Goal: Information Seeking & Learning: Understand process/instructions

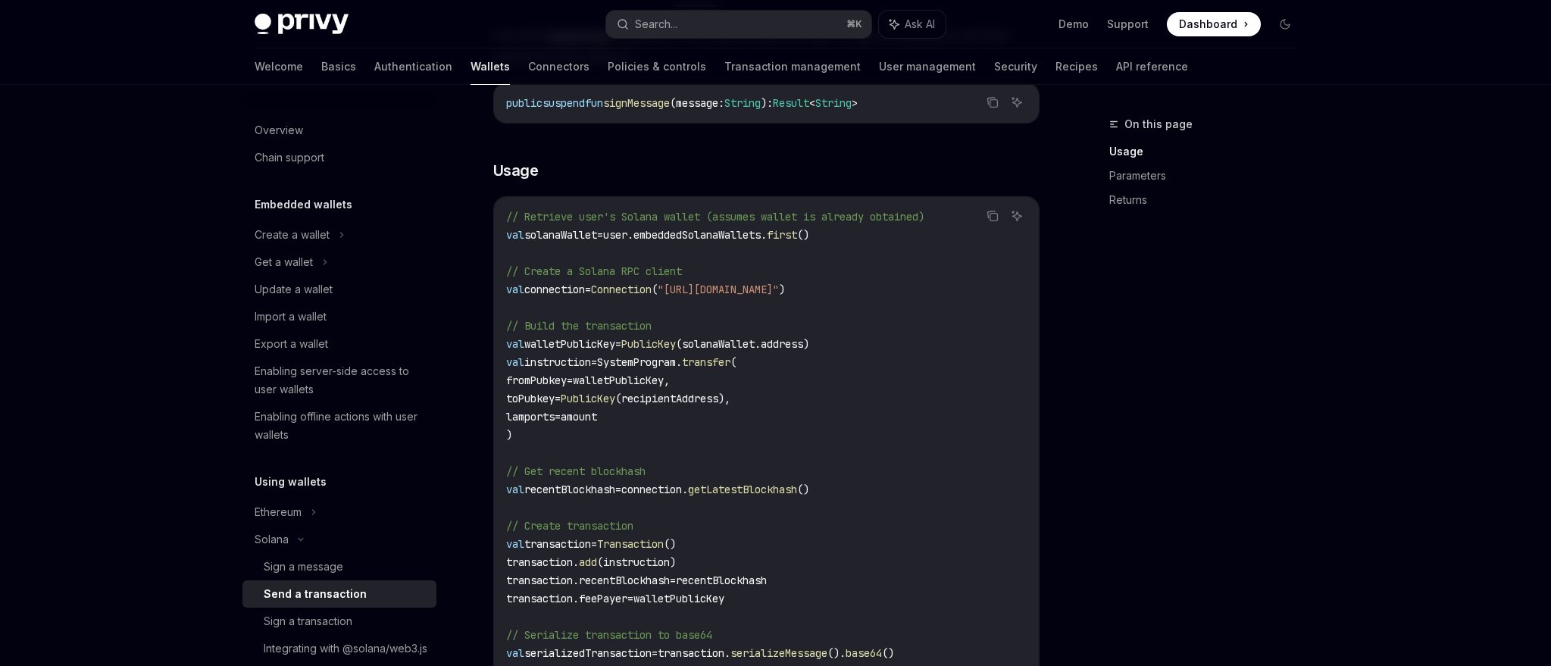
scroll to position [286, 0]
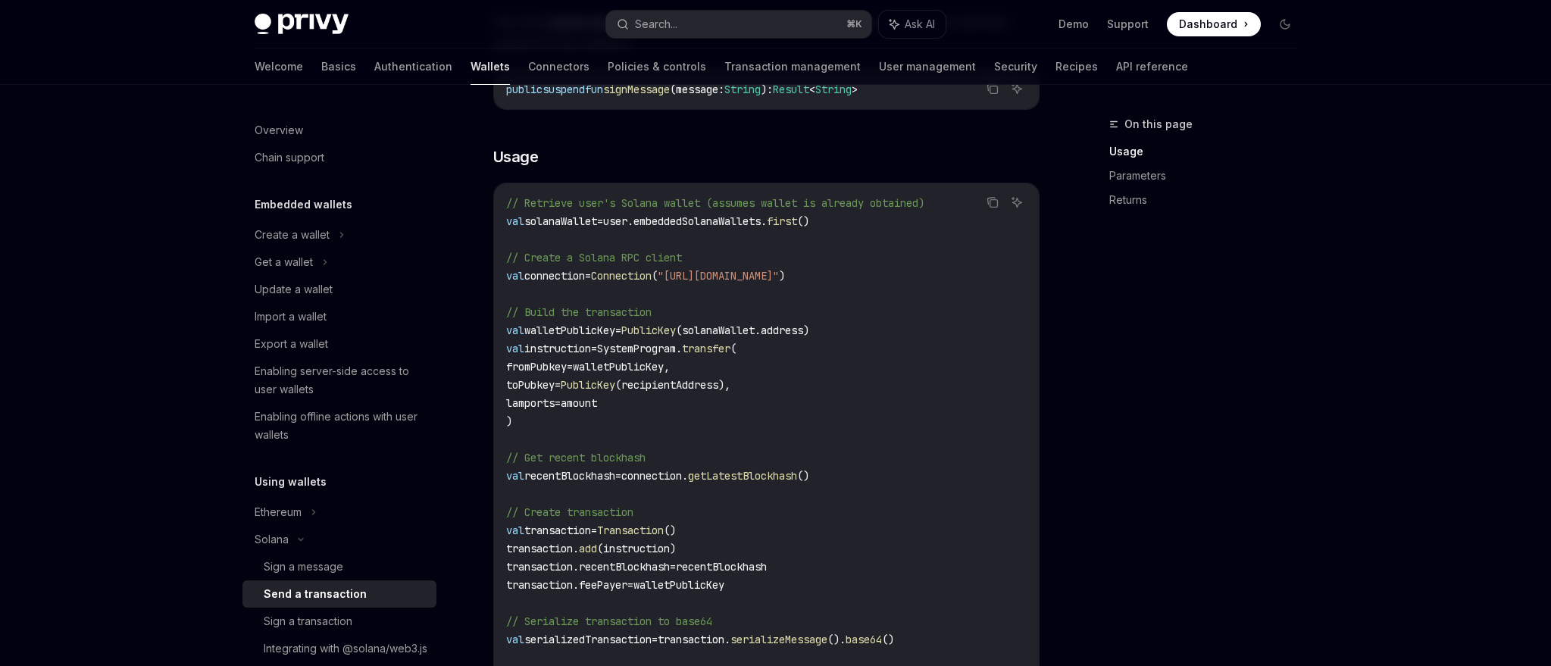
click at [640, 264] on code "// Retrieve user's Solana wallet (assumes wallet is already obtained) val solan…" at bounding box center [766, 585] width 521 height 782
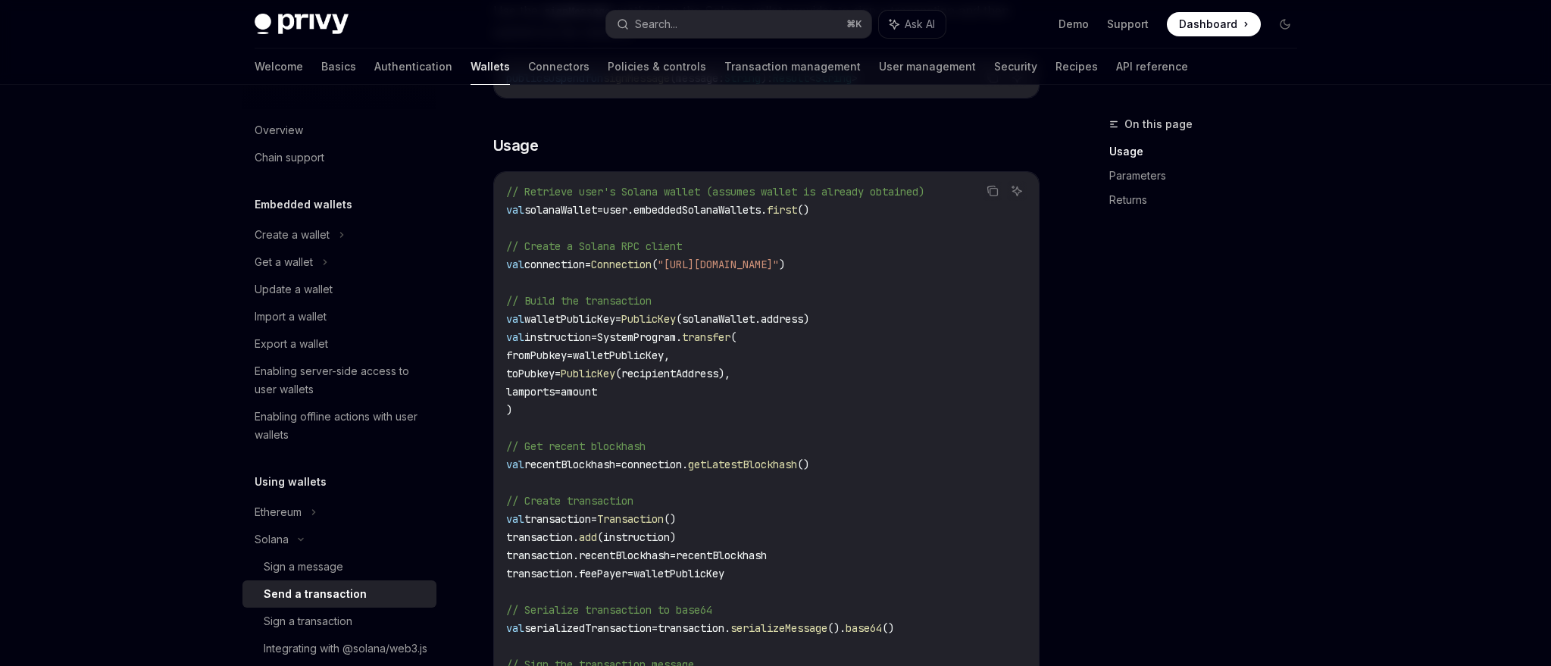
scroll to position [313, 0]
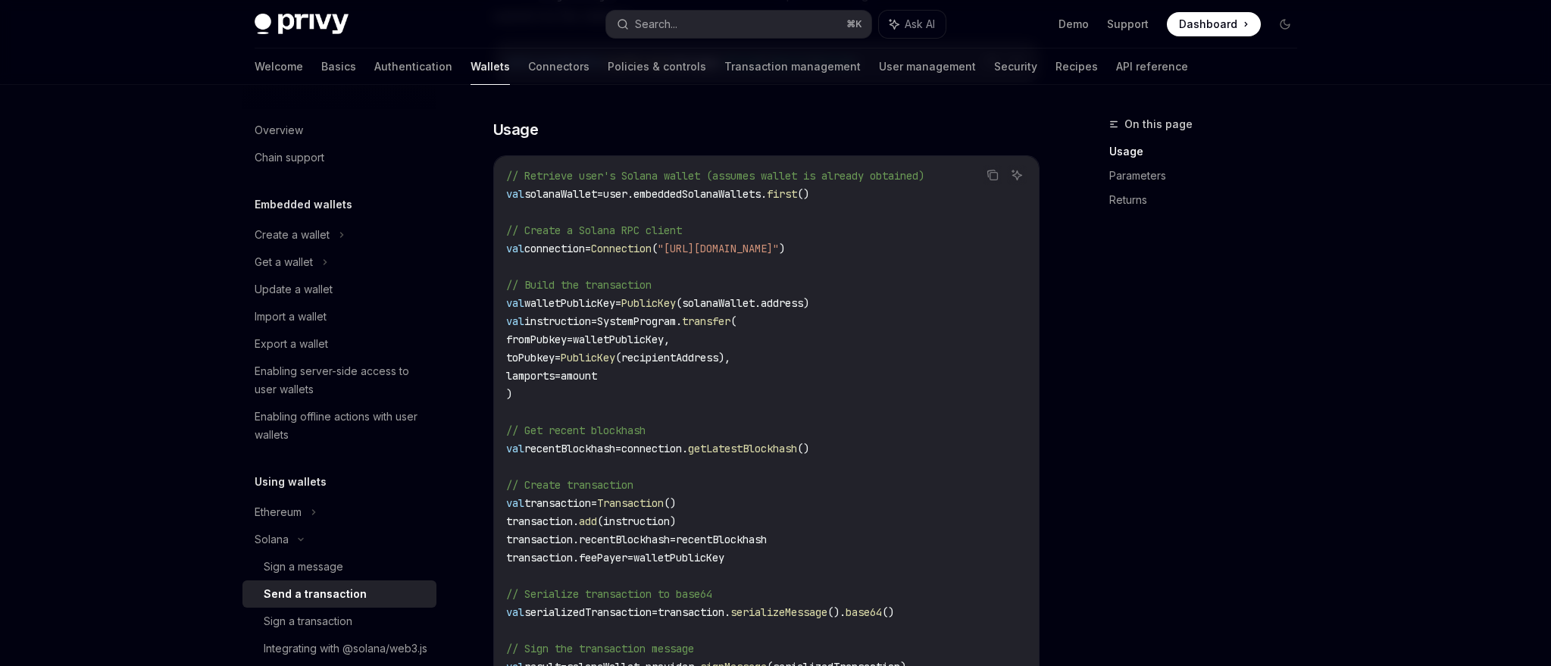
click at [598, 330] on code "// Retrieve user's Solana wallet (assumes wallet is already obtained) val solan…" at bounding box center [766, 558] width 521 height 782
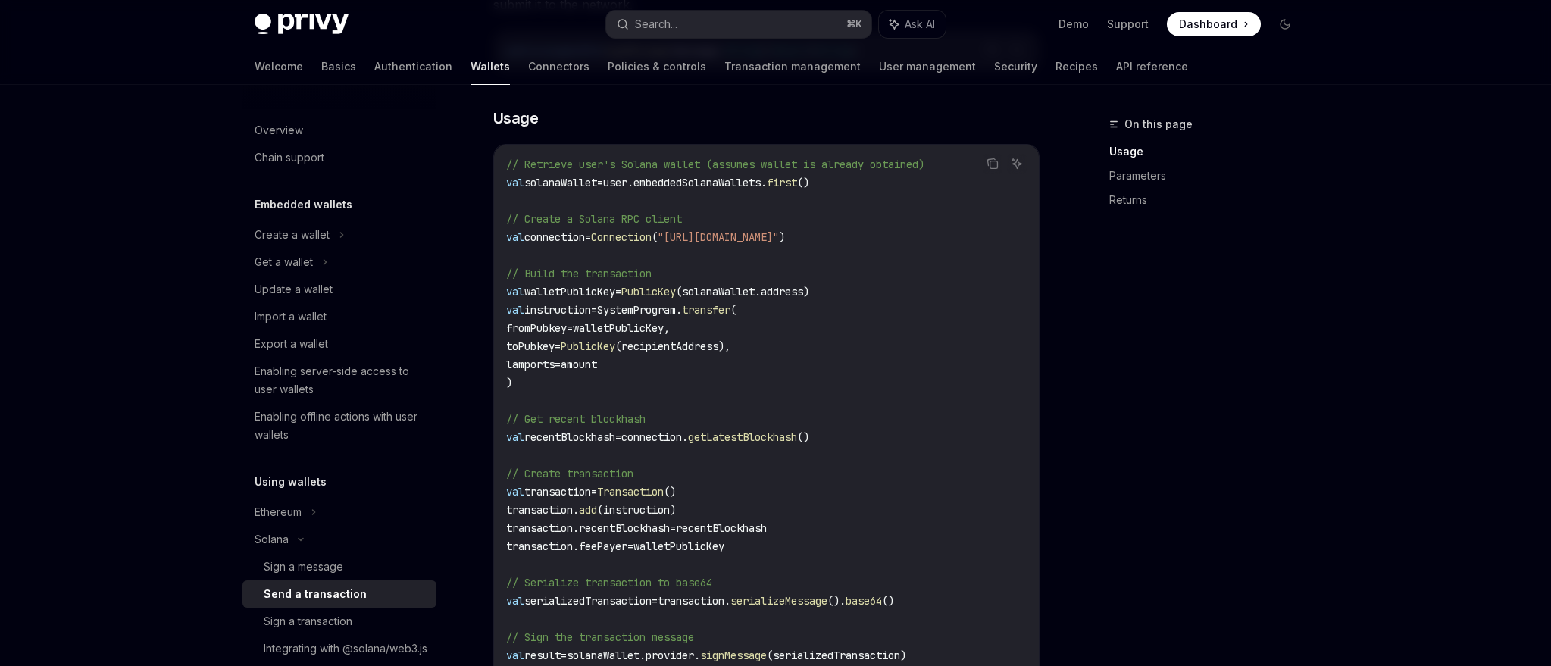
scroll to position [340, 0]
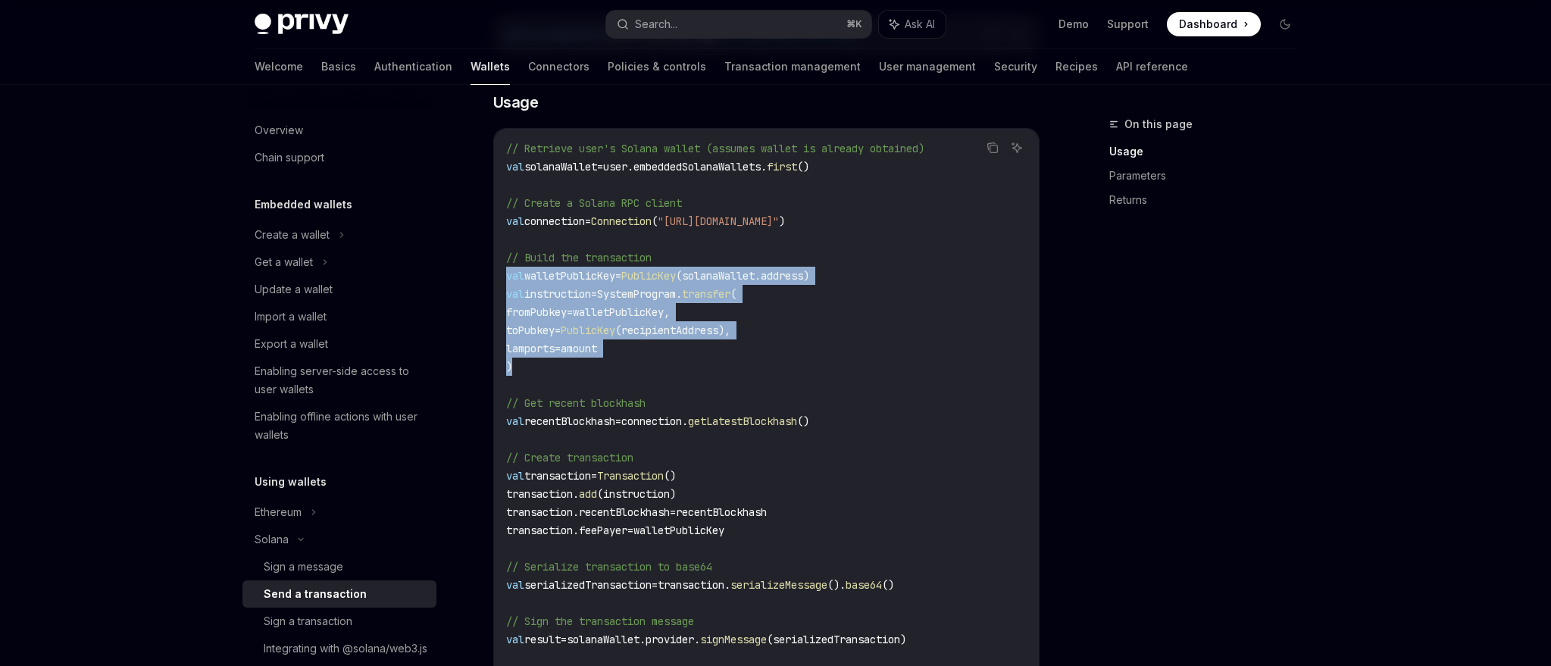
drag, startPoint x: 506, startPoint y: 279, endPoint x: 539, endPoint y: 374, distance: 100.2
click at [539, 374] on code "// Retrieve user's Solana wallet (assumes wallet is already obtained) val solan…" at bounding box center [766, 530] width 521 height 782
copy code "val walletPublicKey = PublicKey (solanaWallet.address) val instruction = System…"
click at [670, 308] on span "walletPublicKey," at bounding box center [621, 312] width 97 height 14
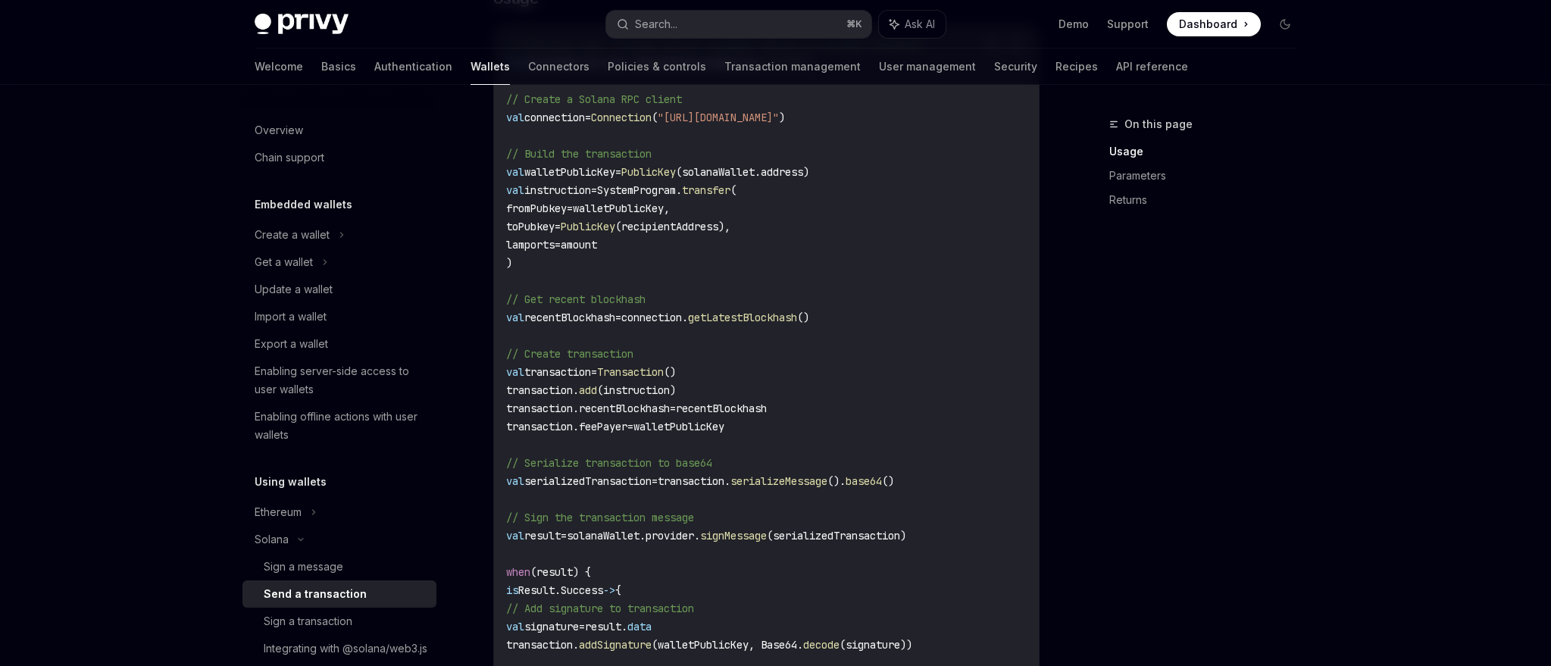
scroll to position [445, 0]
click at [797, 312] on span "getLatestBlockhash" at bounding box center [742, 317] width 109 height 14
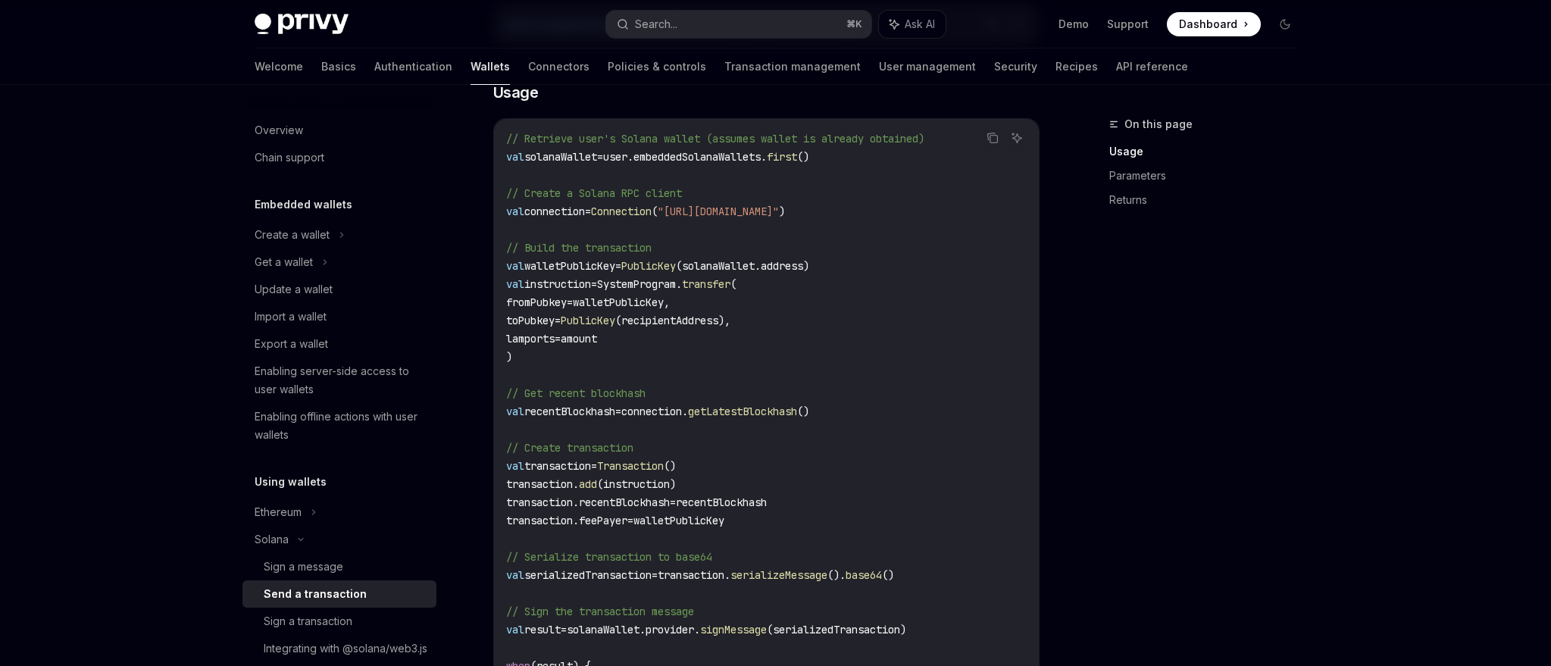
scroll to position [340, 0]
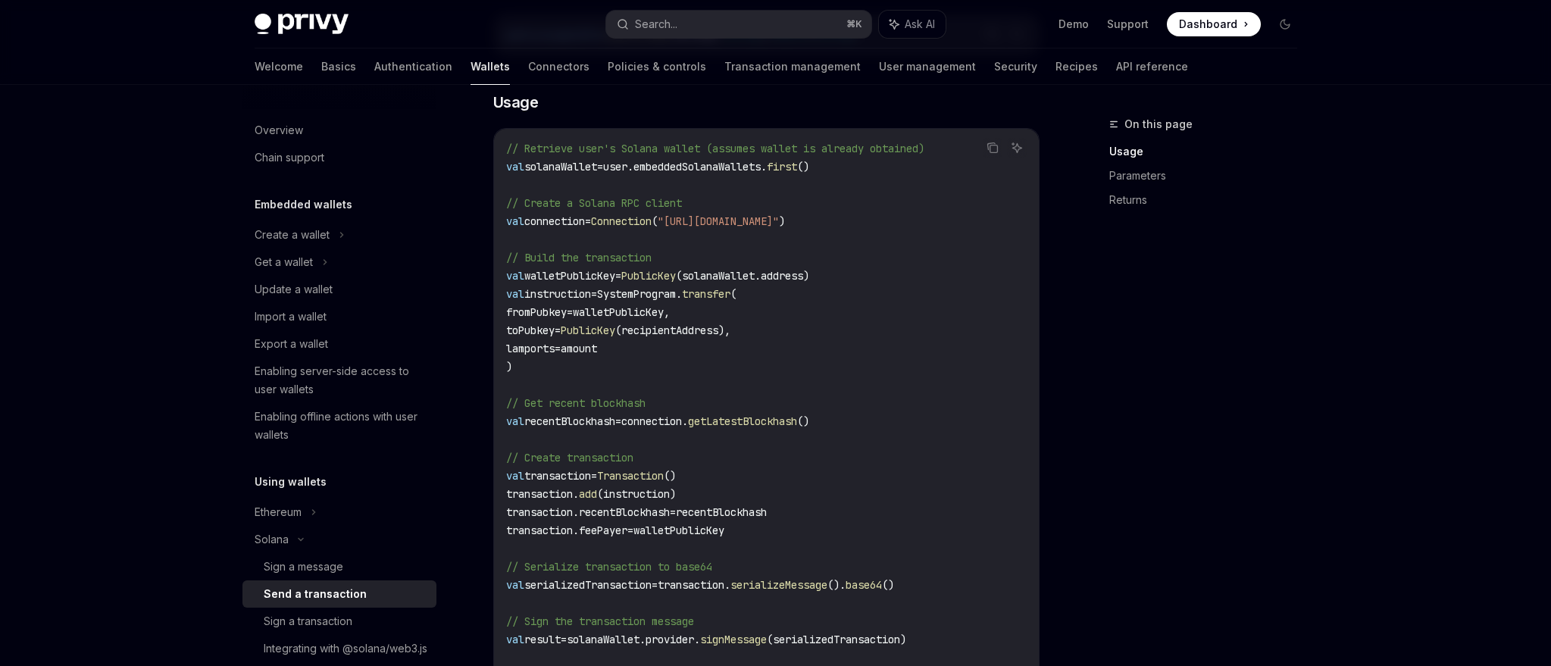
click at [591, 296] on span "instruction" at bounding box center [557, 294] width 67 height 14
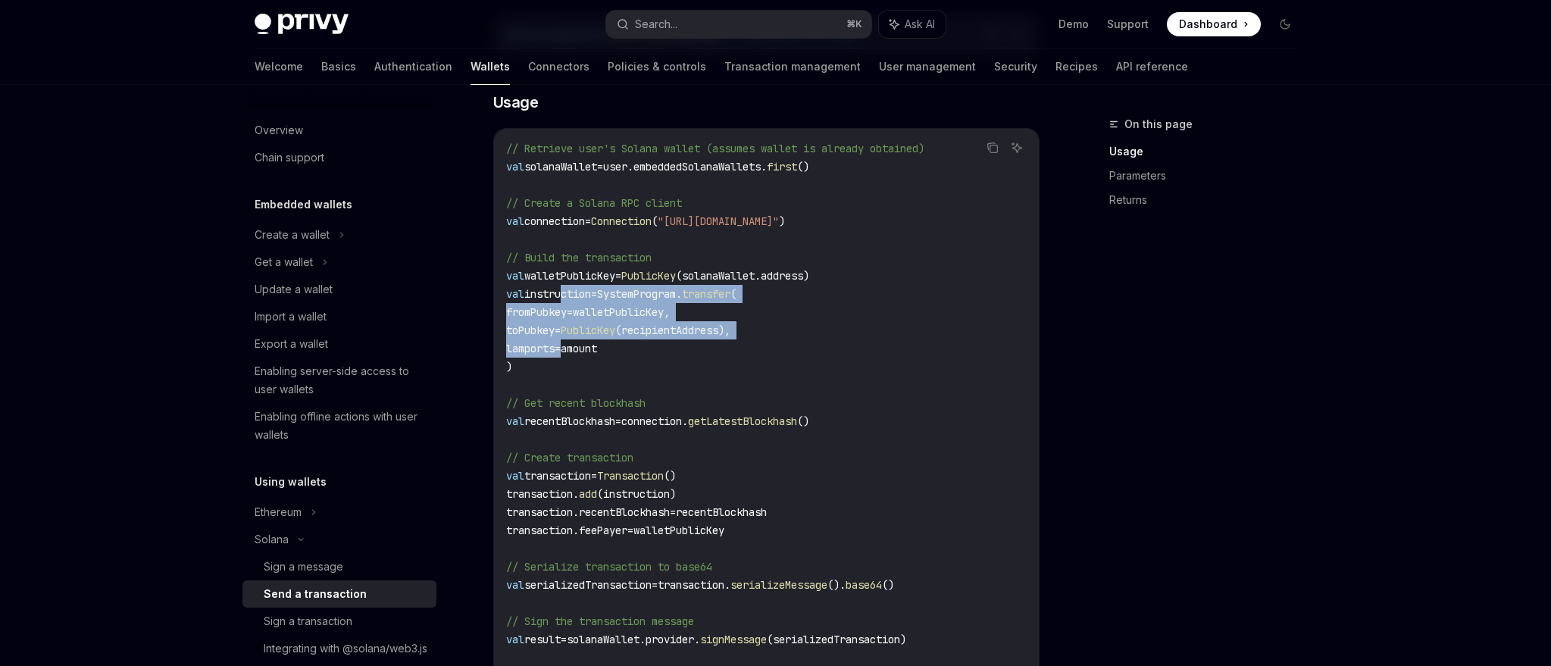
drag, startPoint x: 565, startPoint y: 294, endPoint x: 594, endPoint y: 343, distance: 56.4
click at [594, 343] on code "// Retrieve user's Solana wallet (assumes wallet is already obtained) val solan…" at bounding box center [766, 530] width 521 height 782
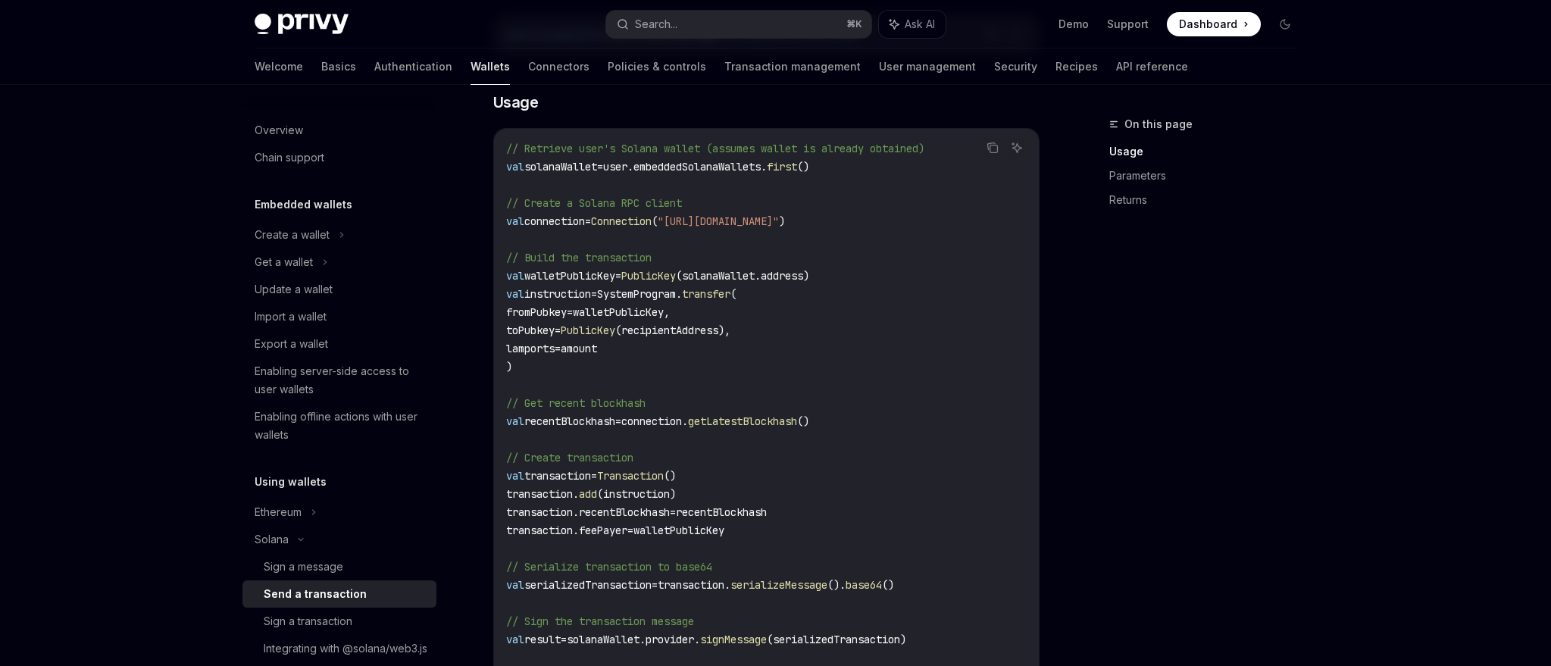
click at [594, 343] on span "amount" at bounding box center [579, 349] width 36 height 14
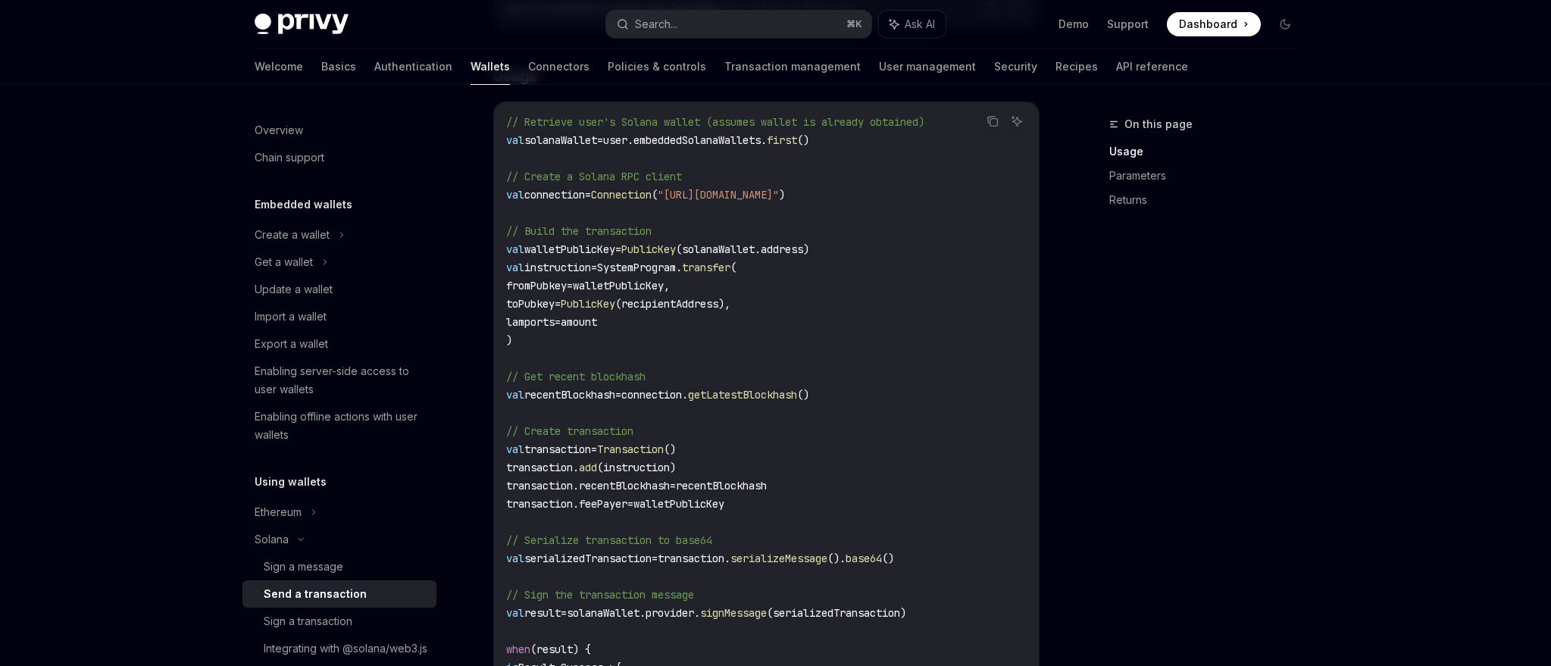
click at [557, 384] on code "// Retrieve user's Solana wallet (assumes wallet is already obtained) val solan…" at bounding box center [766, 504] width 521 height 782
drag, startPoint x: 512, startPoint y: 395, endPoint x: 856, endPoint y: 391, distance: 344.1
click at [856, 391] on code "// Retrieve user's Solana wallet (assumes wallet is already obtained) val solan…" at bounding box center [766, 504] width 521 height 782
copy span "val recentBlockhash = connection. getLatestBlockhash ()"
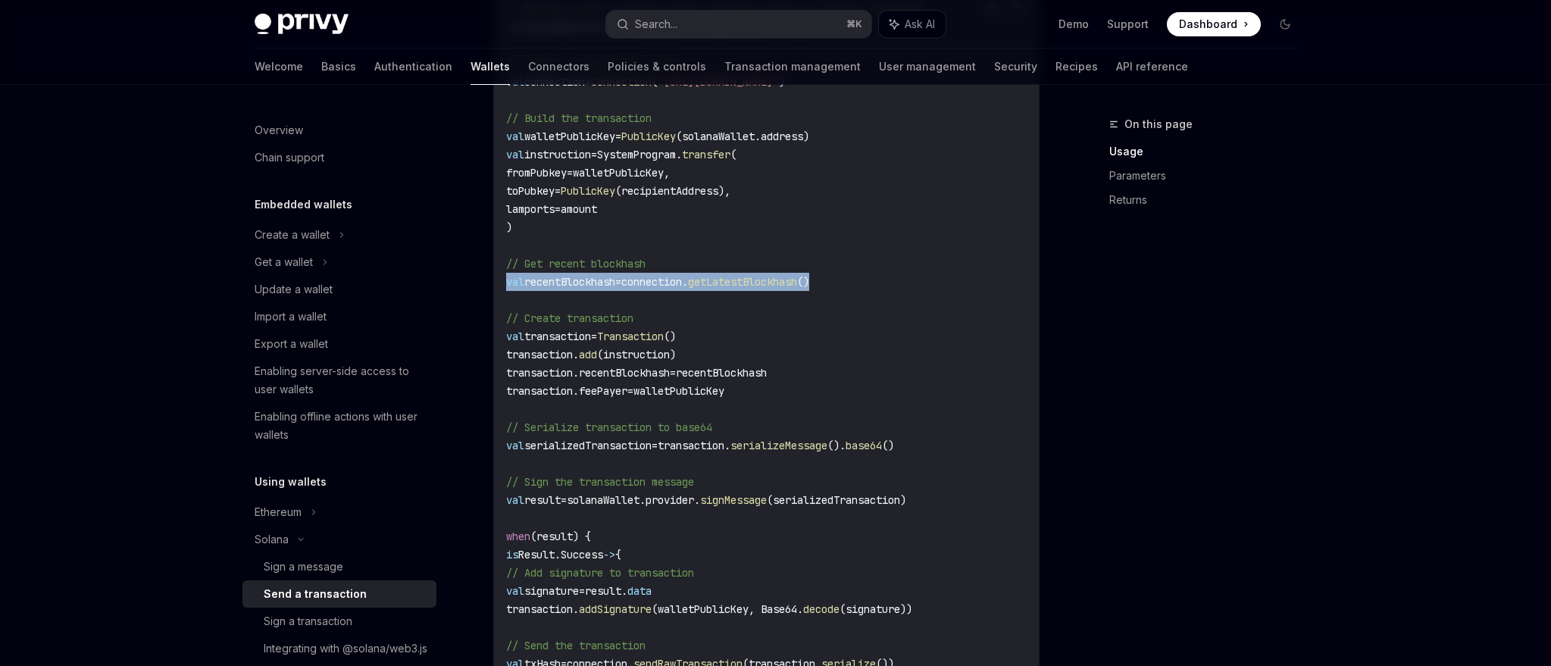
scroll to position [481, 0]
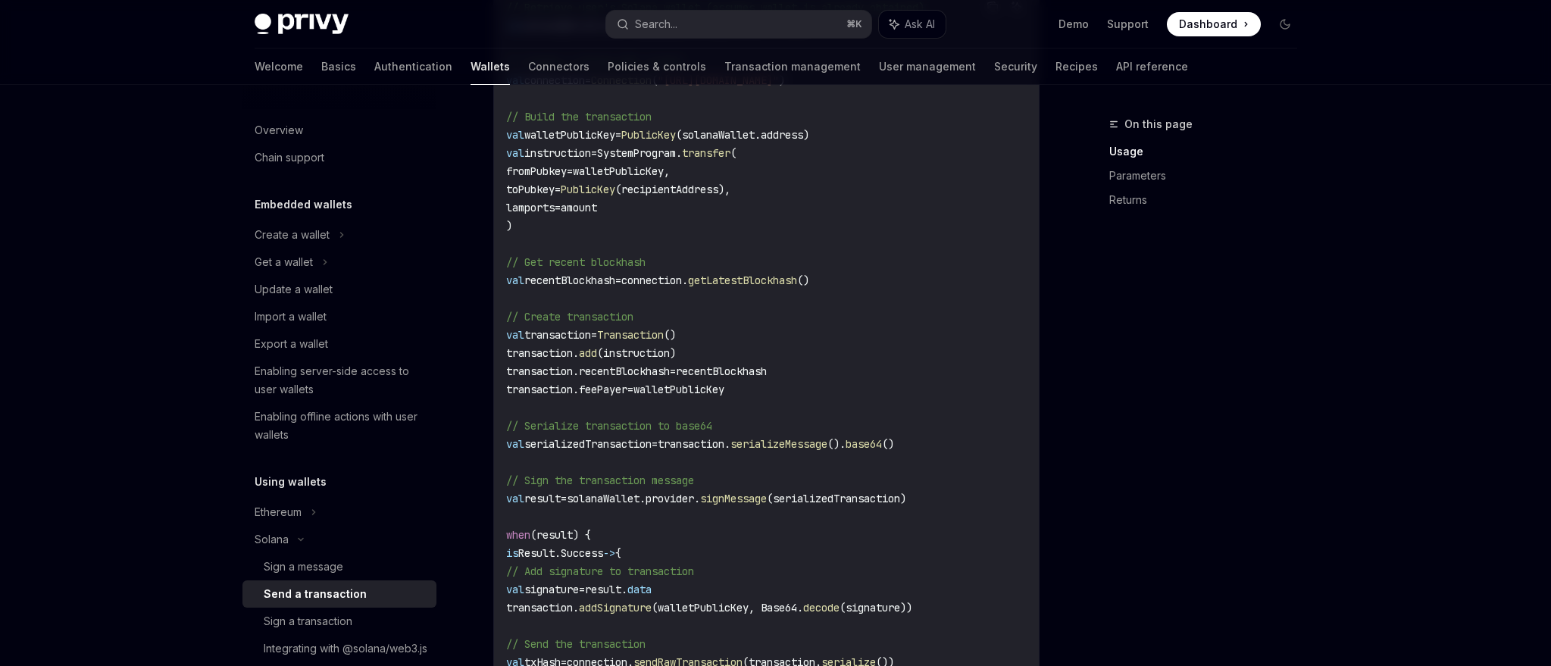
click at [551, 365] on span "transaction.recentBlockhash" at bounding box center [588, 372] width 164 height 14
click at [657, 366] on span "transaction.recentBlockhash" at bounding box center [588, 372] width 164 height 14
click at [767, 371] on span "recentBlockhash" at bounding box center [721, 372] width 91 height 14
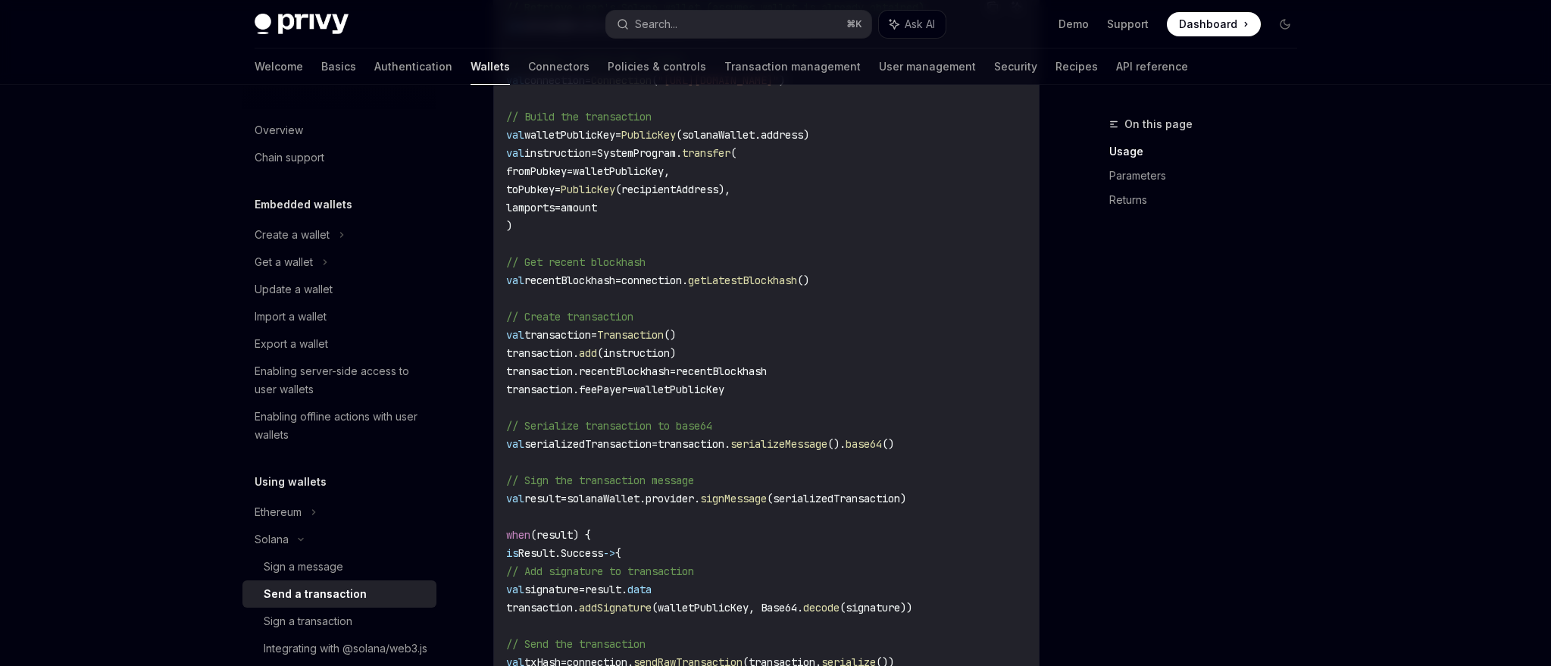
click at [767, 371] on span "recentBlockhash" at bounding box center [721, 372] width 91 height 14
click at [687, 311] on code "// Retrieve user's Solana wallet (assumes wallet is already obtained) val solan…" at bounding box center [766, 389] width 521 height 782
click at [608, 355] on span "(instruction)" at bounding box center [636, 353] width 79 height 14
click at [635, 355] on span "(instruction)" at bounding box center [636, 353] width 79 height 14
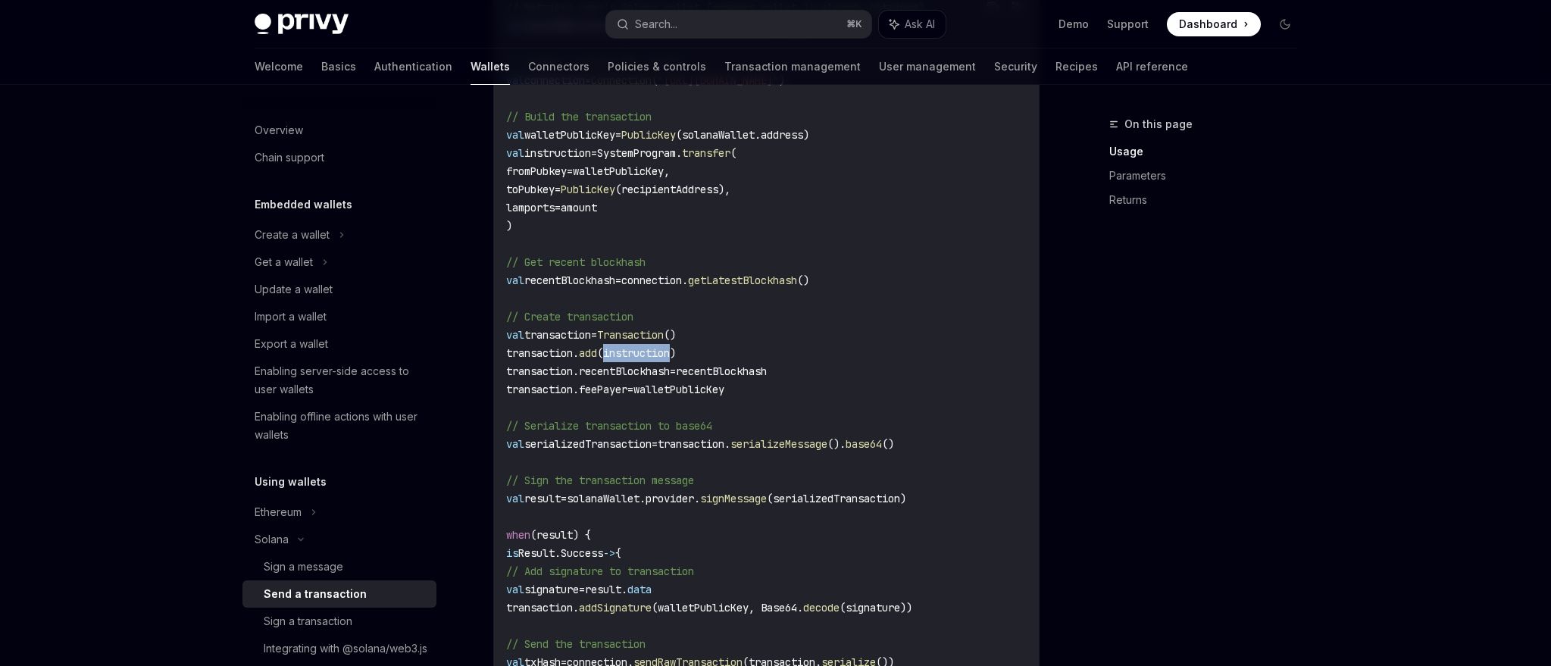
click at [635, 355] on span "(instruction)" at bounding box center [636, 353] width 79 height 14
click at [614, 377] on span "transaction.recentBlockhash" at bounding box center [588, 372] width 164 height 14
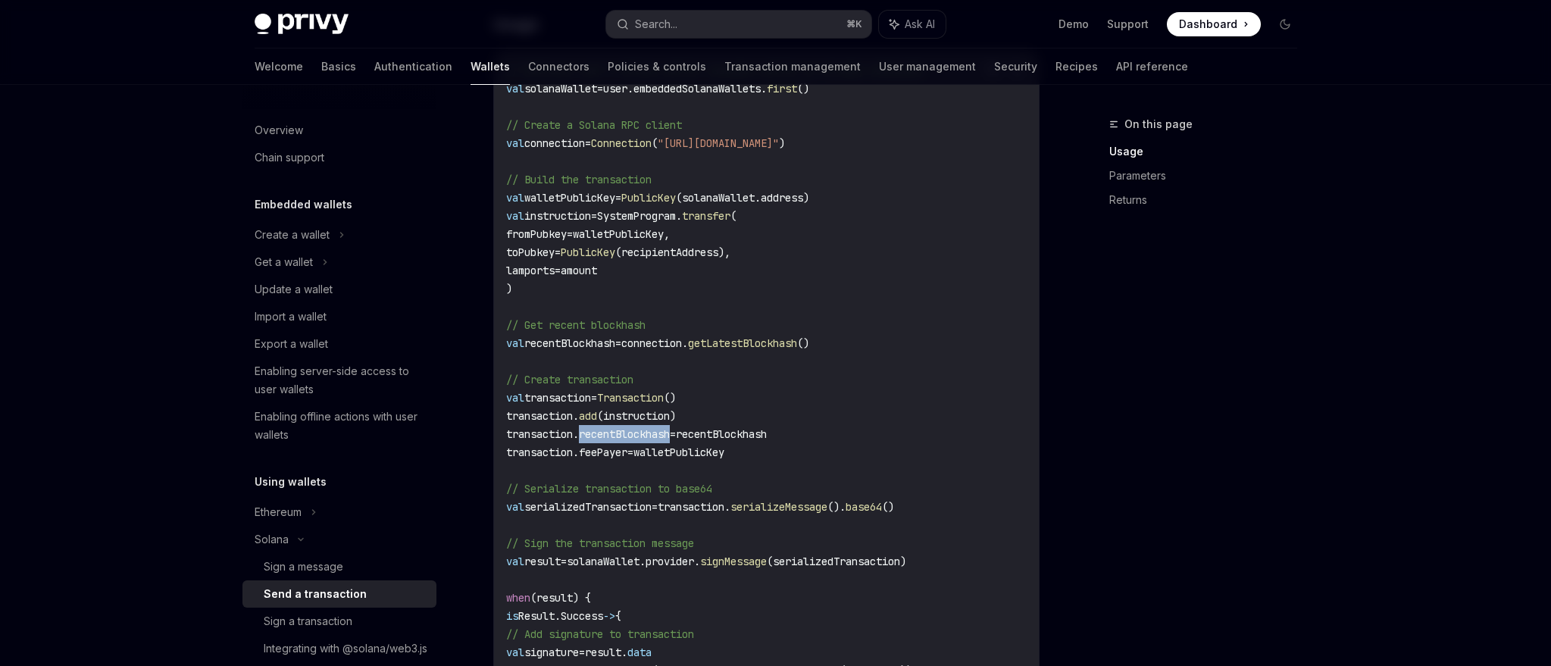
scroll to position [352, 0]
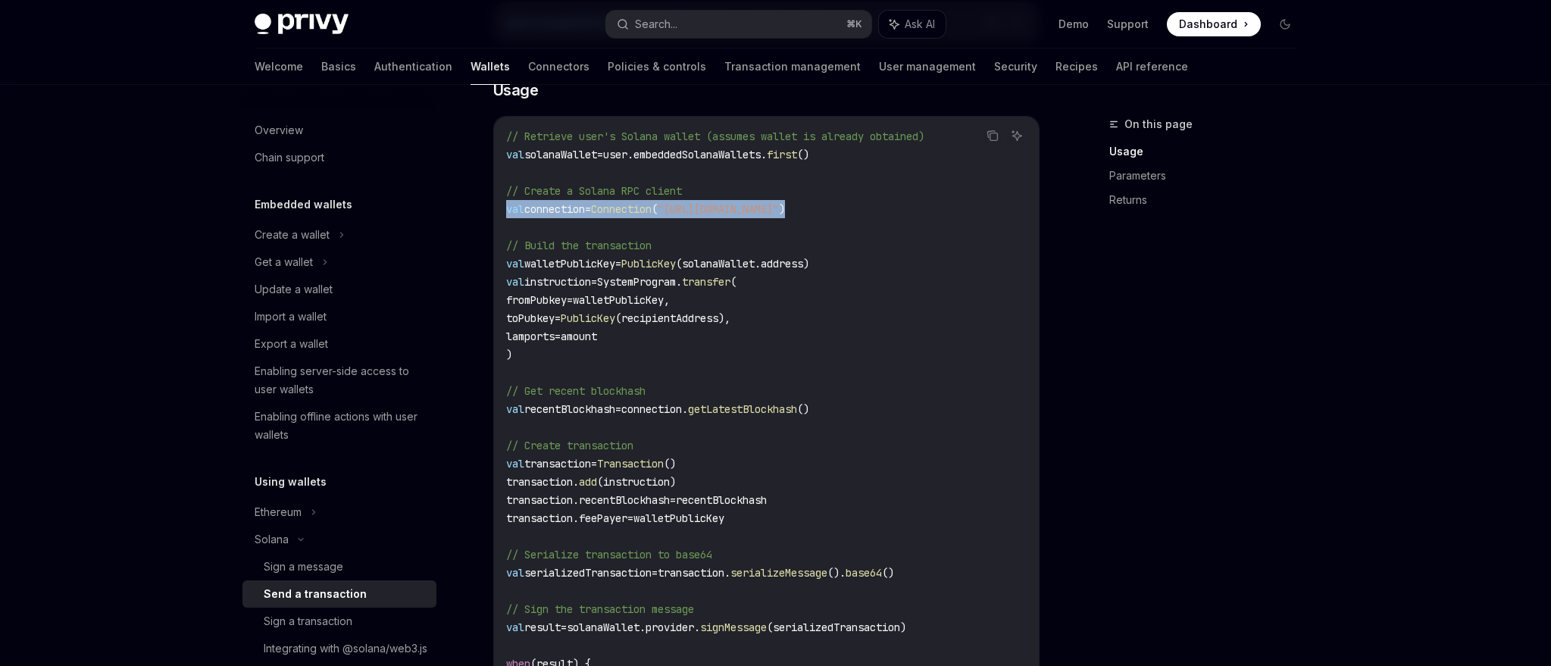
drag, startPoint x: 504, startPoint y: 210, endPoint x: 934, endPoint y: 205, distance: 429.7
click at [934, 205] on div "// Retrieve user's Solana wallet (assumes wallet is already obtained) val solan…" at bounding box center [766, 518] width 545 height 803
copy span "val connection = Connection ( "https://api.mainnet-beta.solana.com" )"
click at [608, 297] on span "walletPublicKey," at bounding box center [621, 300] width 97 height 14
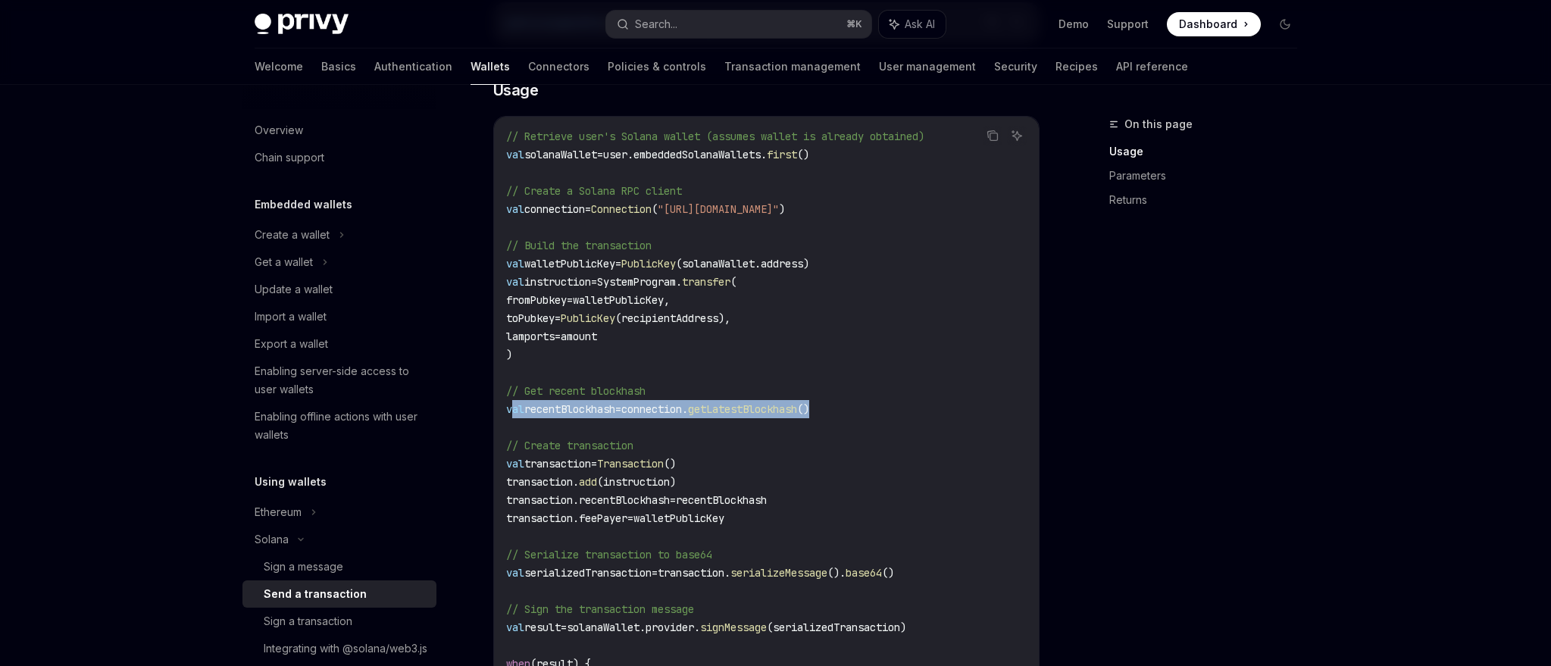
drag, startPoint x: 510, startPoint y: 411, endPoint x: 881, endPoint y: 405, distance: 371.4
click at [881, 405] on code "// Retrieve user's Solana wallet (assumes wallet is already obtained) val solan…" at bounding box center [766, 518] width 521 height 782
copy span "al recentBlockhash = connection. getLatestBlockhash ()"
click at [881, 405] on code "// Retrieve user's Solana wallet (assumes wallet is already obtained) val solan…" at bounding box center [766, 518] width 521 height 782
drag, startPoint x: 869, startPoint y: 406, endPoint x: 477, endPoint y: 408, distance: 392.6
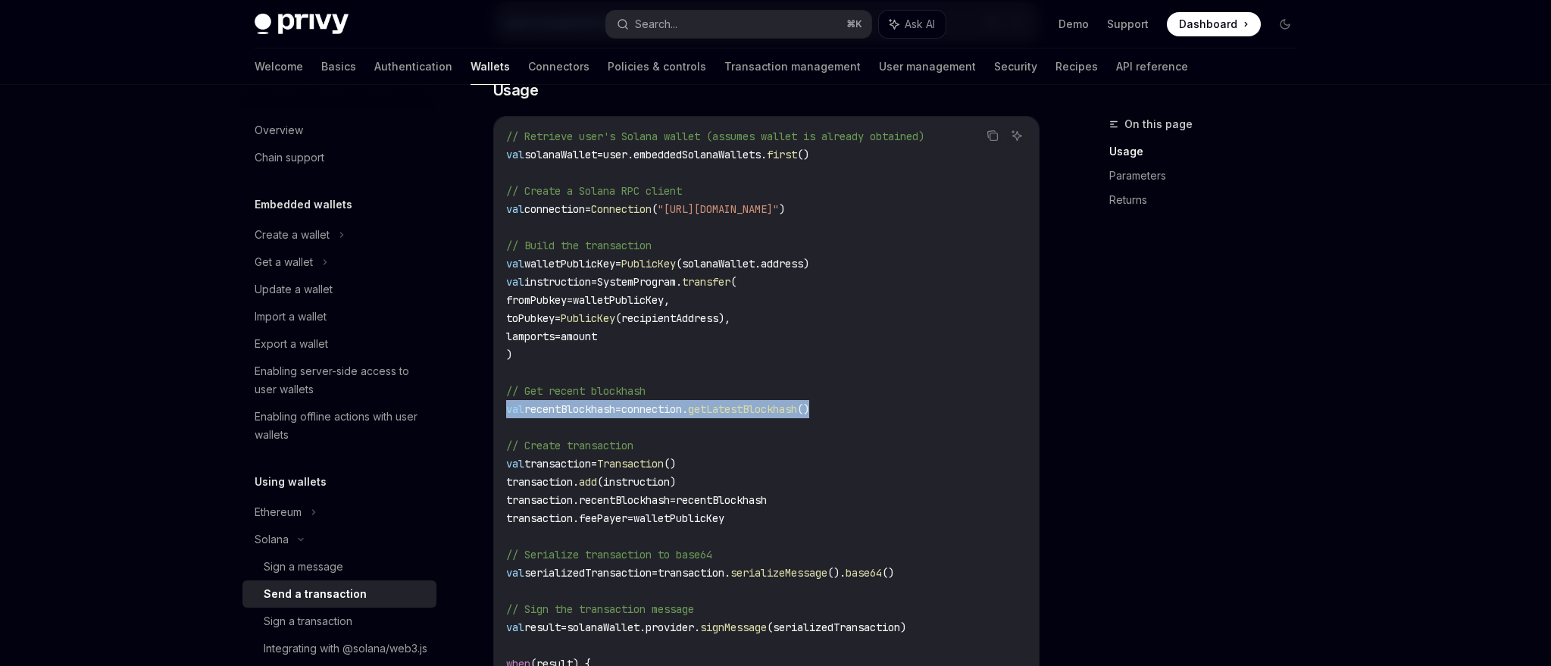
click at [477, 408] on div "Solana Send a transaction OpenAI Open in ChatGPT OpenAI Open in ChatGPT To spon…" at bounding box center [624, 597] width 837 height 1668
copy span "val recentBlockhash = connection. getLatestBlockhash ()"
click at [714, 370] on code "// Retrieve user's Solana wallet (assumes wallet is already obtained) val solan…" at bounding box center [766, 518] width 521 height 782
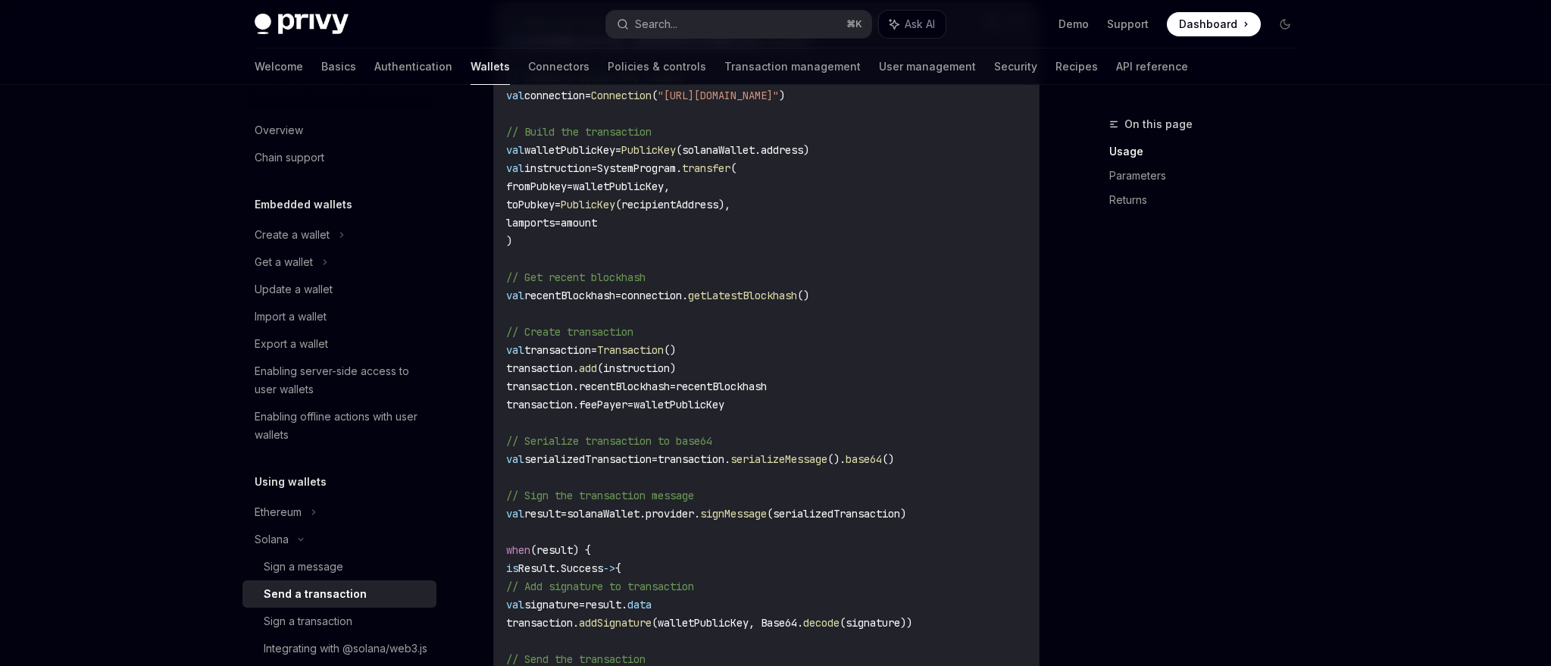
scroll to position [475, 0]
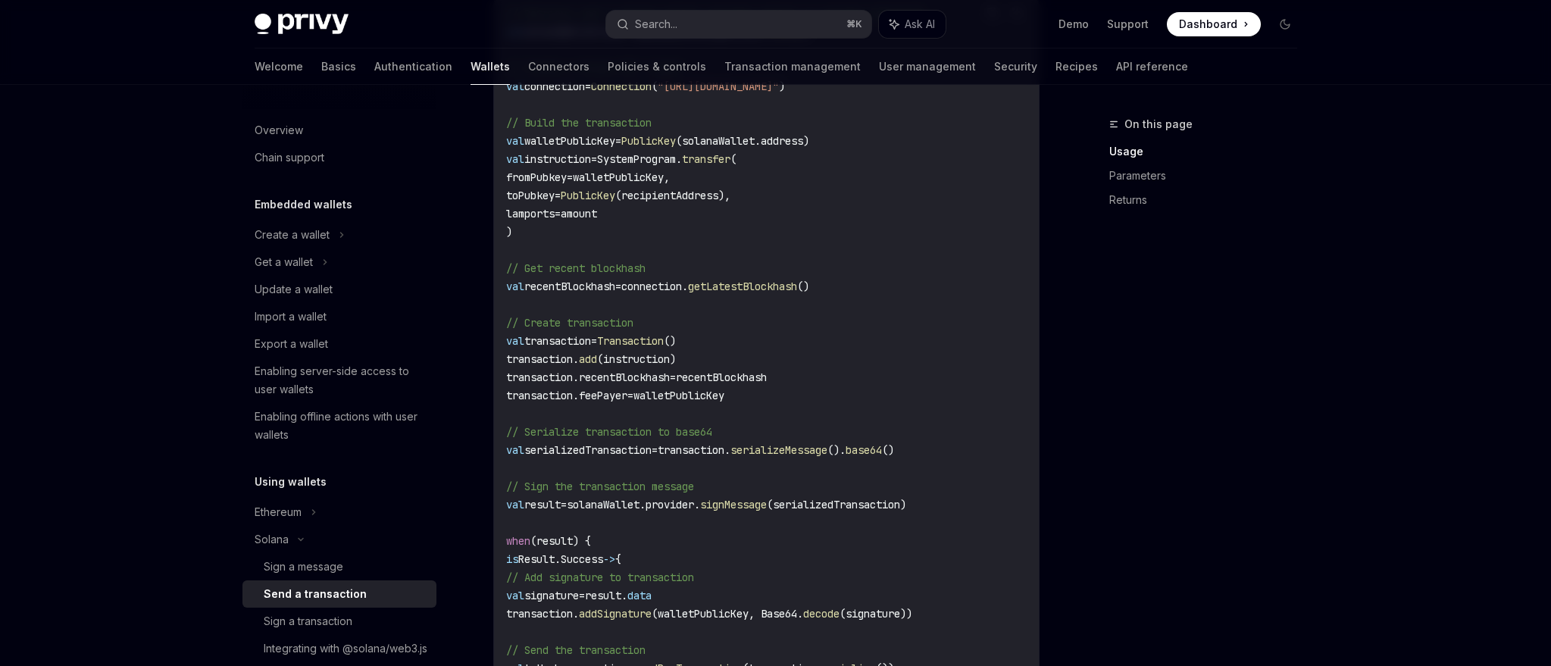
drag, startPoint x: 503, startPoint y: 341, endPoint x: 900, endPoint y: 403, distance: 402.0
click at [900, 403] on div "// Retrieve user's Solana wallet (assumes wallet is already obtained) val solan…" at bounding box center [766, 395] width 545 height 803
copy code "val transaction = Transaction () transaction. add (instruction) transaction.rec…"
click at [626, 400] on span "transaction.feePayer" at bounding box center [566, 396] width 121 height 14
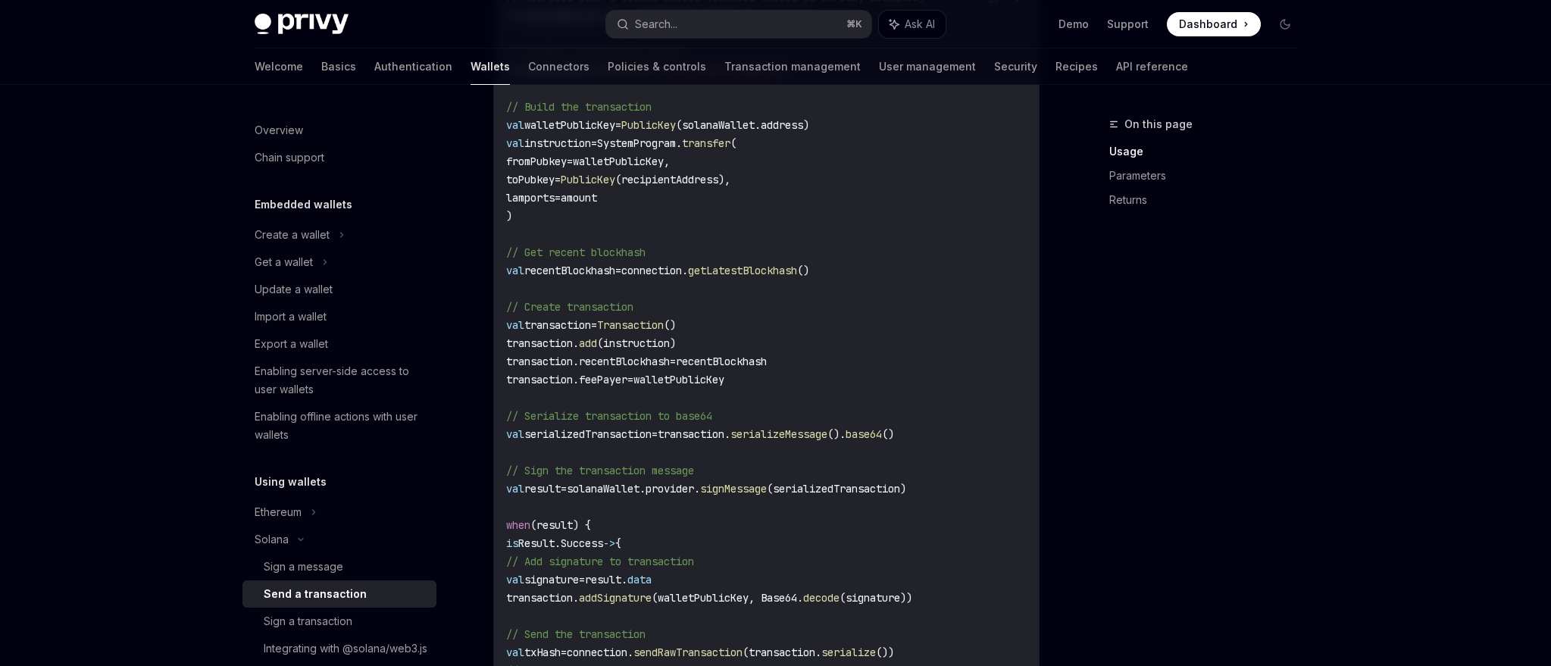
scroll to position [581, 0]
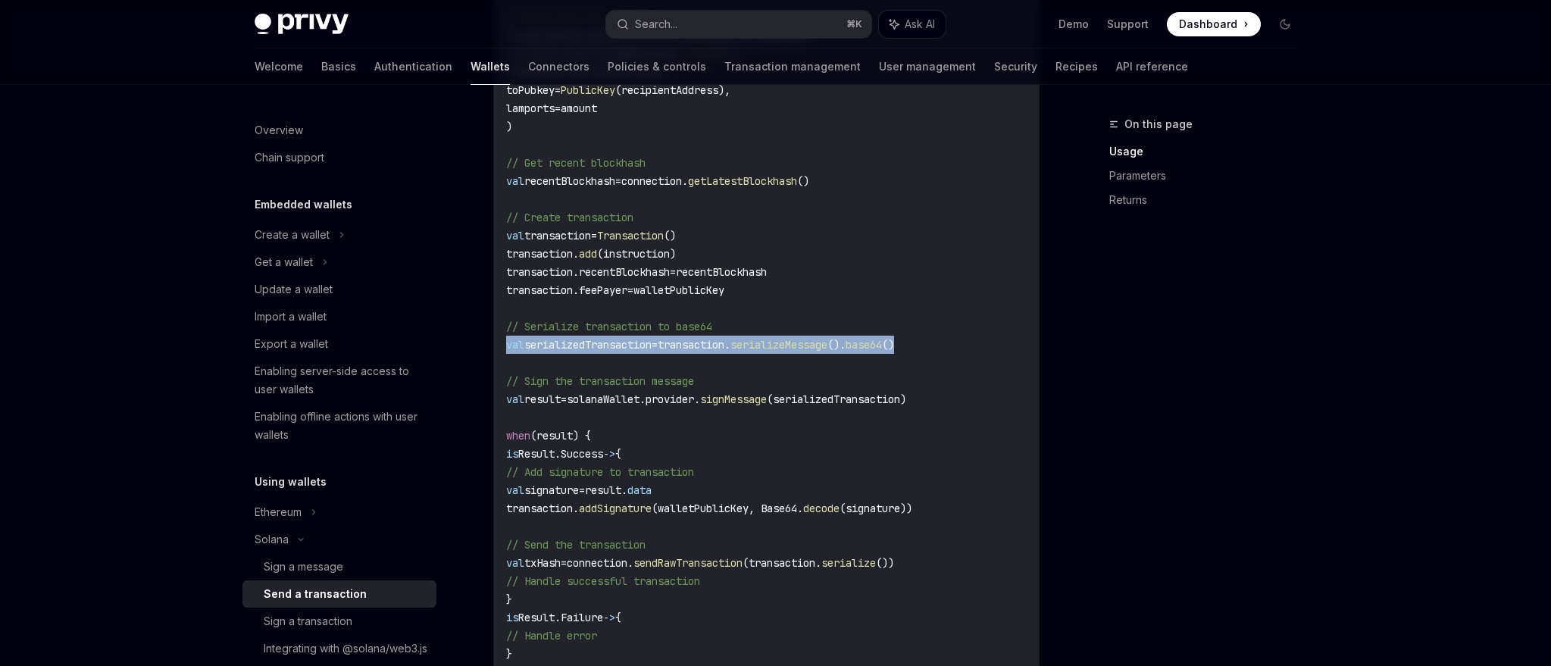
drag, startPoint x: 503, startPoint y: 340, endPoint x: 939, endPoint y: 341, distance: 435.8
click at [939, 341] on div "// Retrieve user's Solana wallet (assumes wallet is already obtained) val solan…" at bounding box center [766, 290] width 545 height 803
copy span "val serializedTransaction = transaction. serializeMessage (). base64 ()"
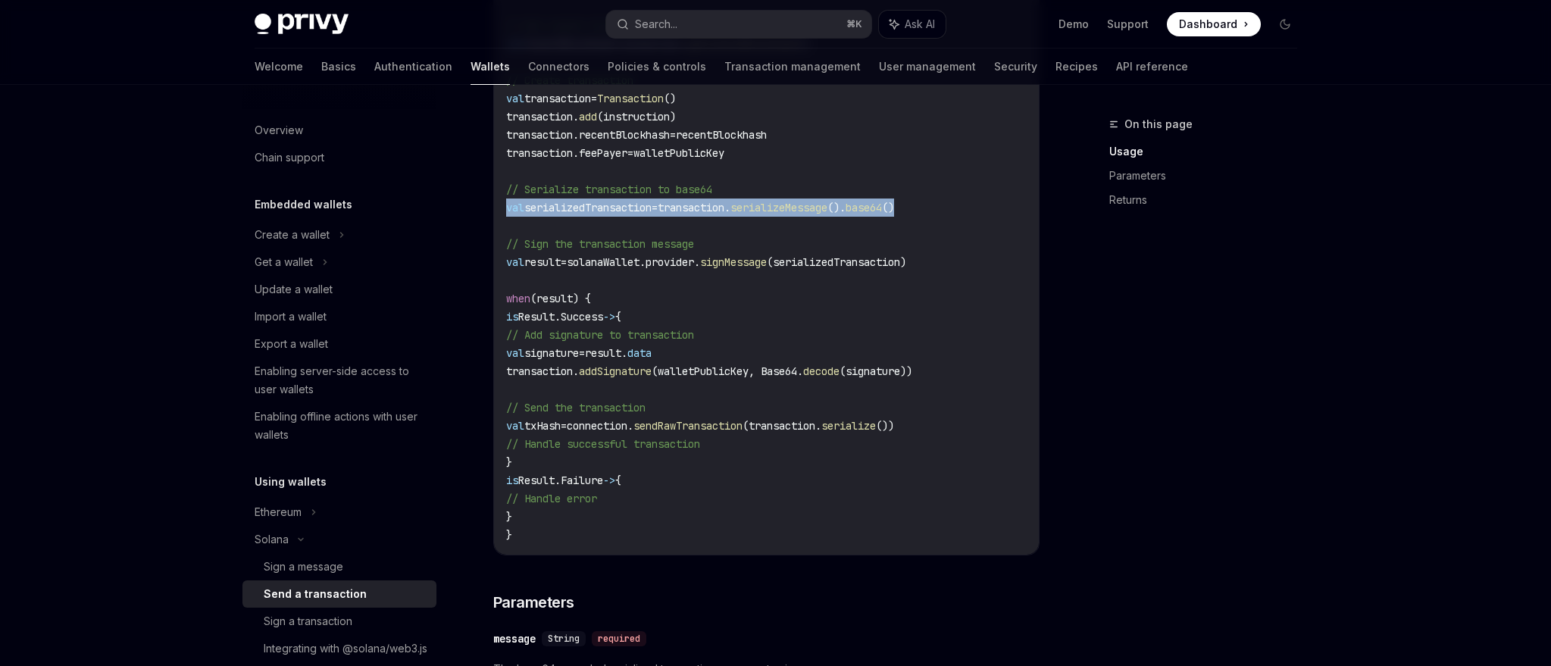
scroll to position [721, 0]
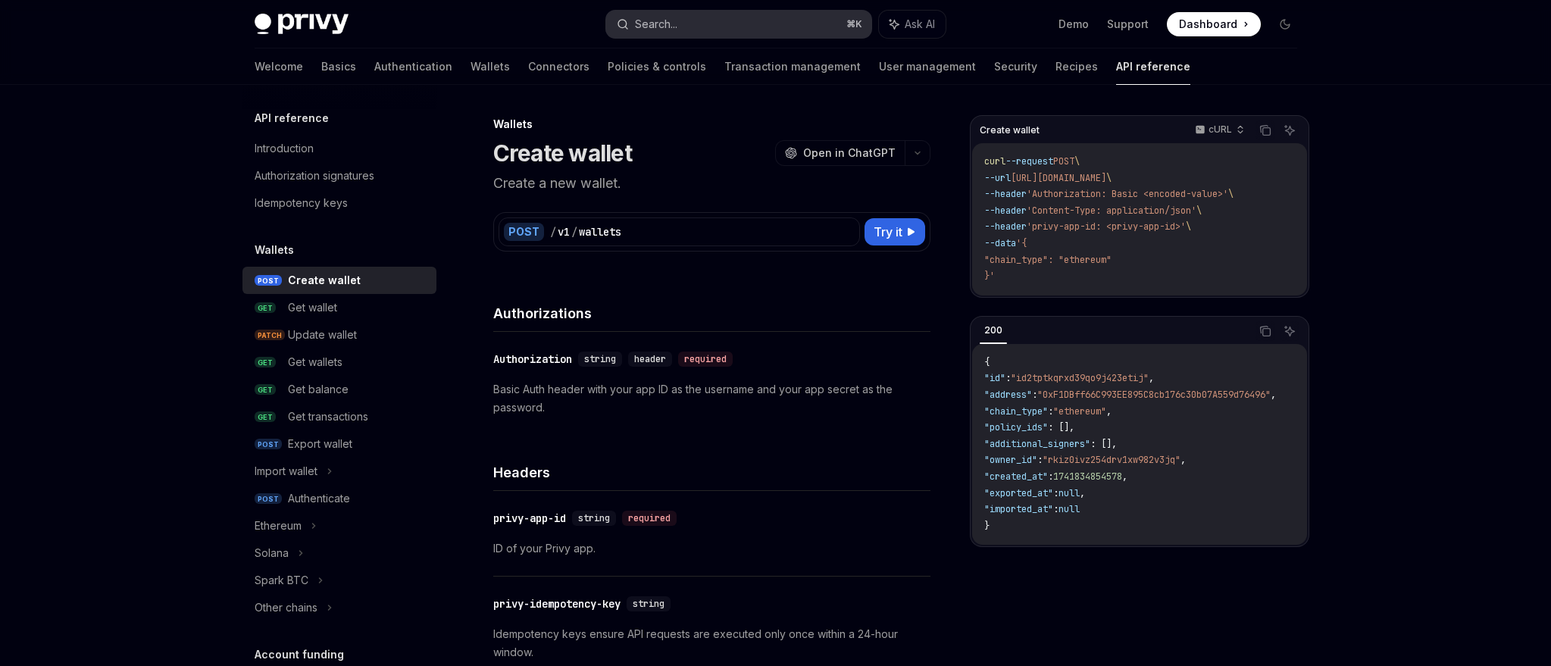
click at [746, 28] on button "Search... ⌘ K" at bounding box center [738, 24] width 265 height 27
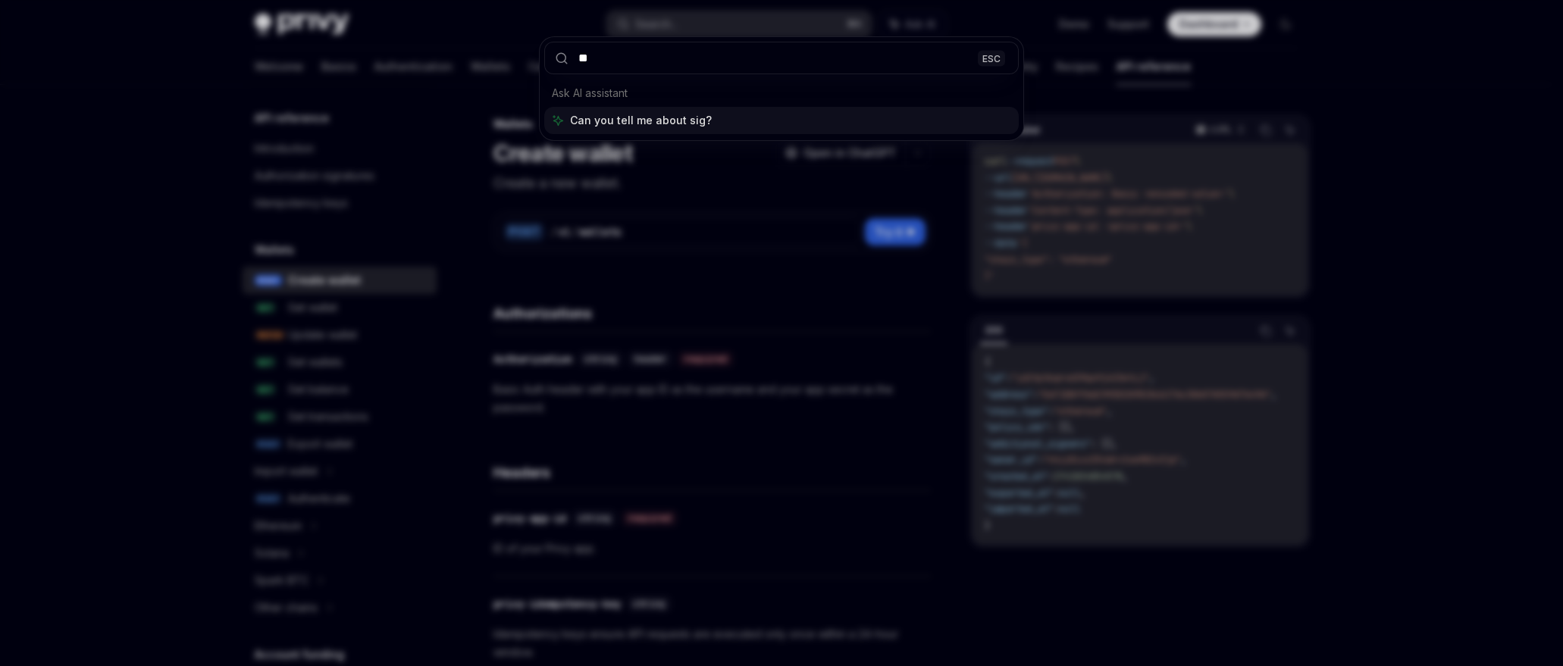
type input "*"
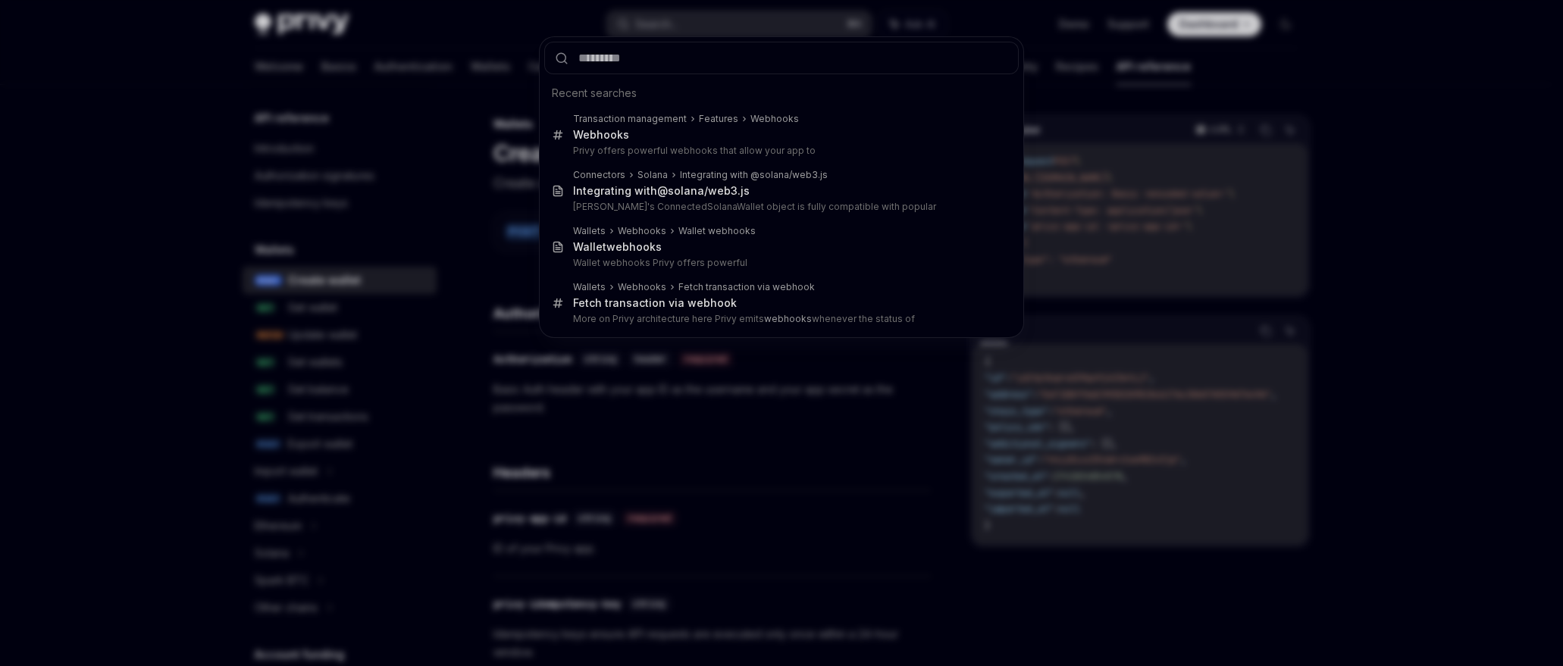
click at [165, 259] on div "Recent searches Transaction management Features Webhooks Webhook s Privy offers…" at bounding box center [781, 333] width 1563 height 666
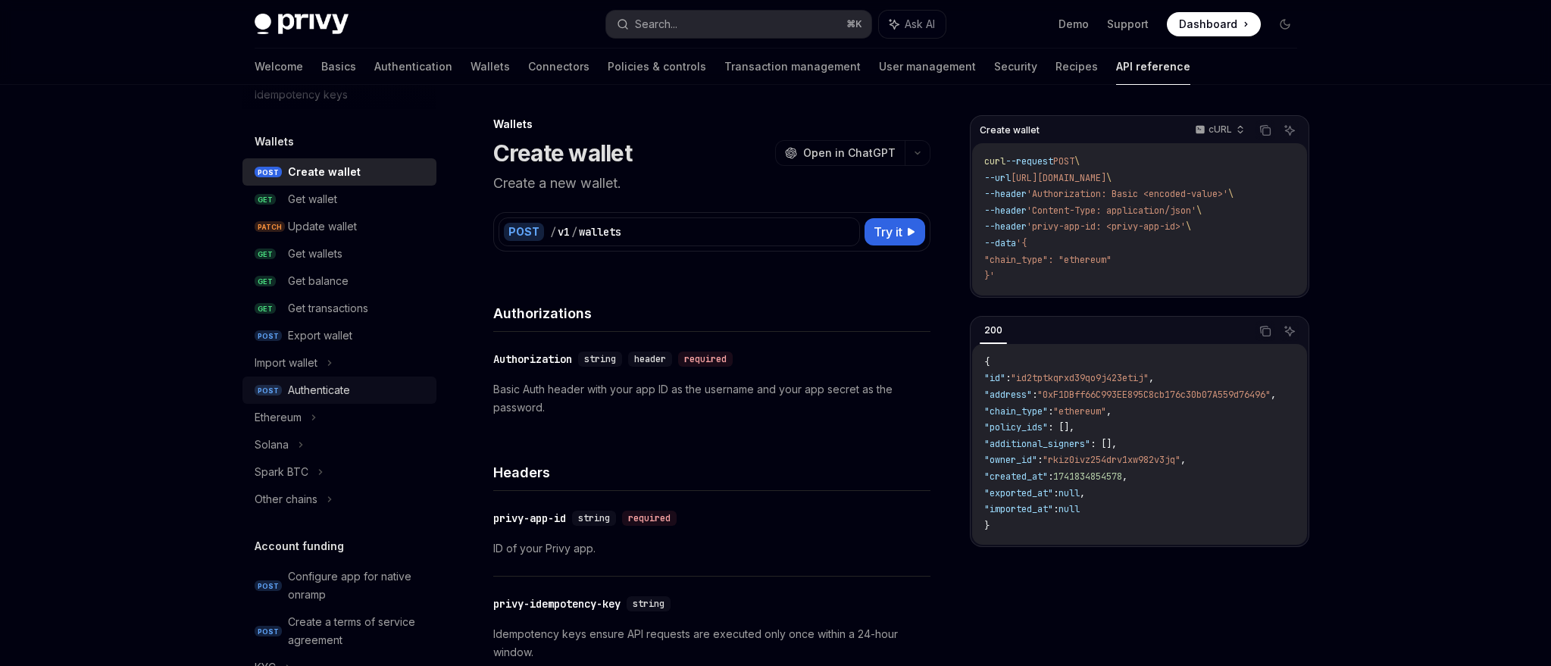
scroll to position [355, 0]
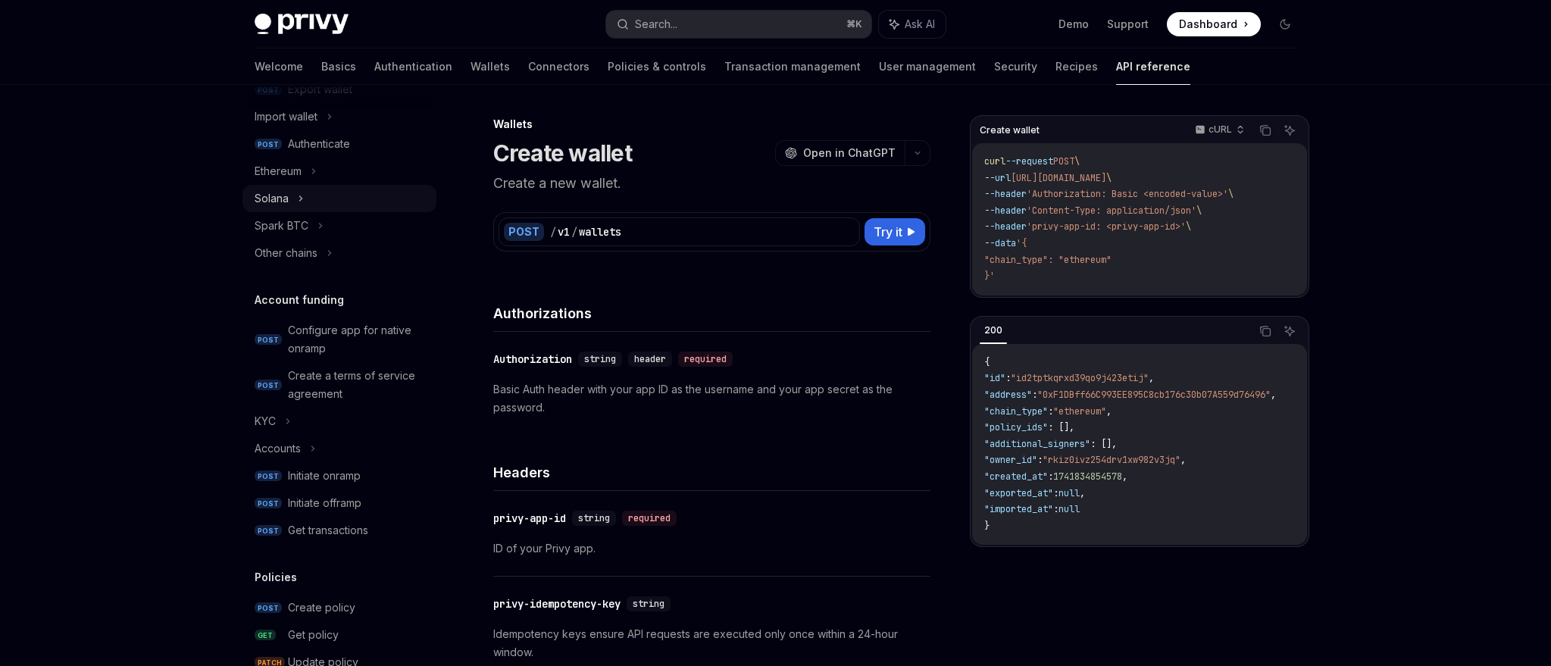
click at [309, 202] on div "Solana" at bounding box center [340, 198] width 194 height 27
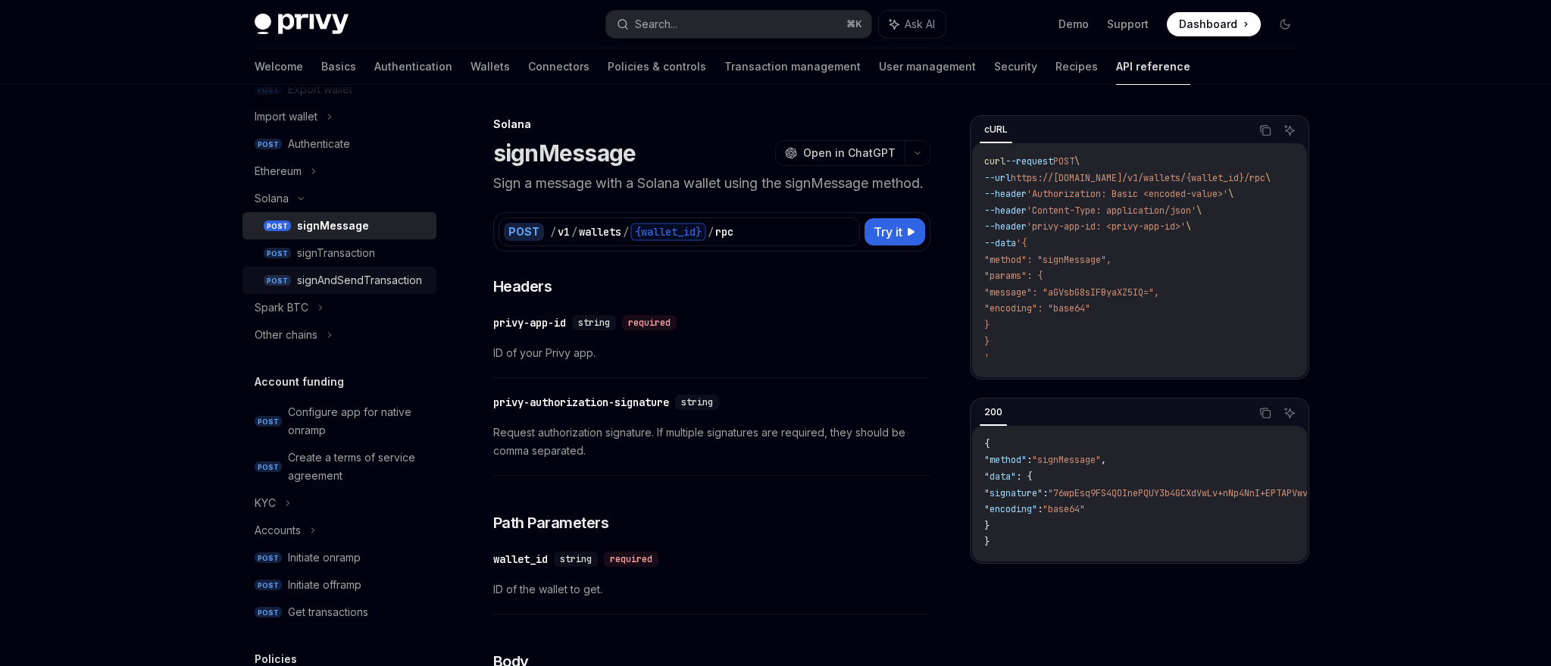
click at [348, 283] on div "signAndSendTransaction" at bounding box center [359, 280] width 125 height 18
type textarea "*"
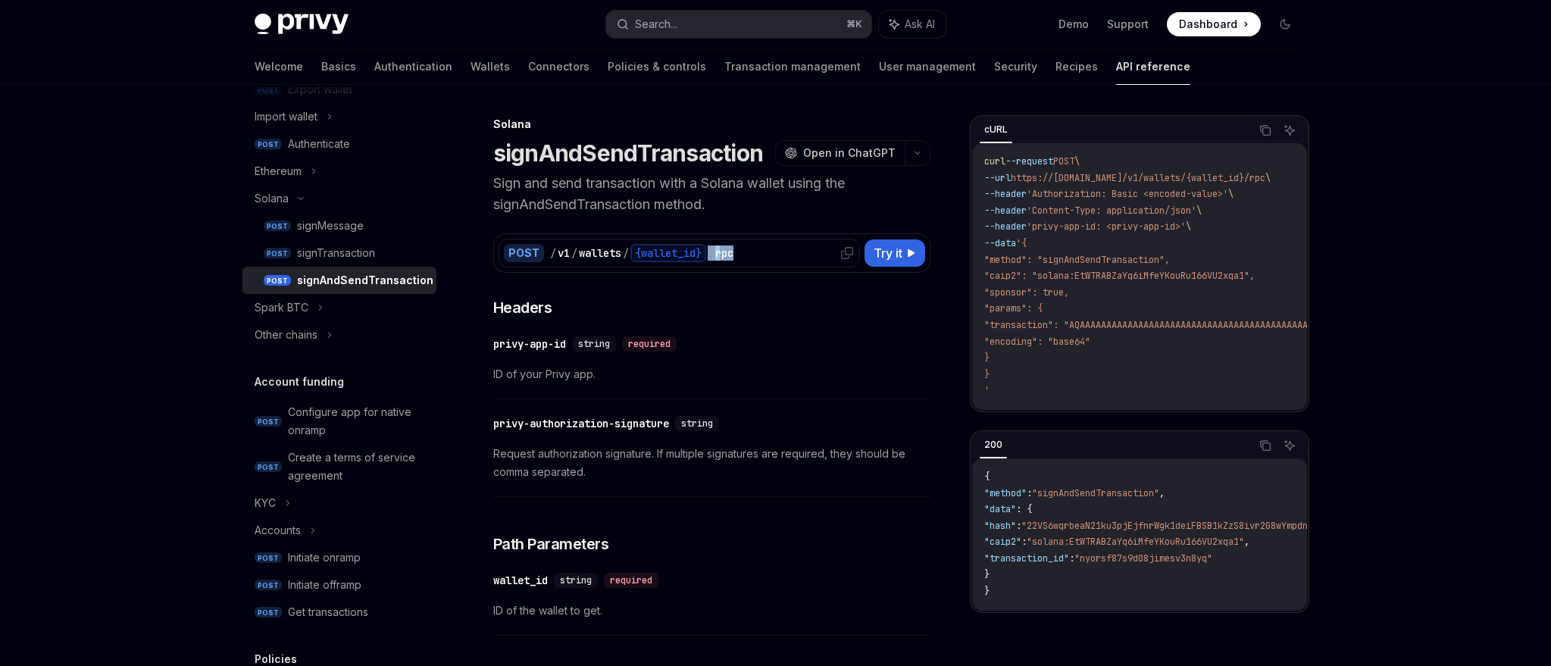
drag, startPoint x: 755, startPoint y: 252, endPoint x: 712, endPoint y: 253, distance: 43.2
click at [712, 253] on div "/ v1 / wallets / {wallet_id} / rpc" at bounding box center [702, 253] width 305 height 18
copy div "/ rpc"
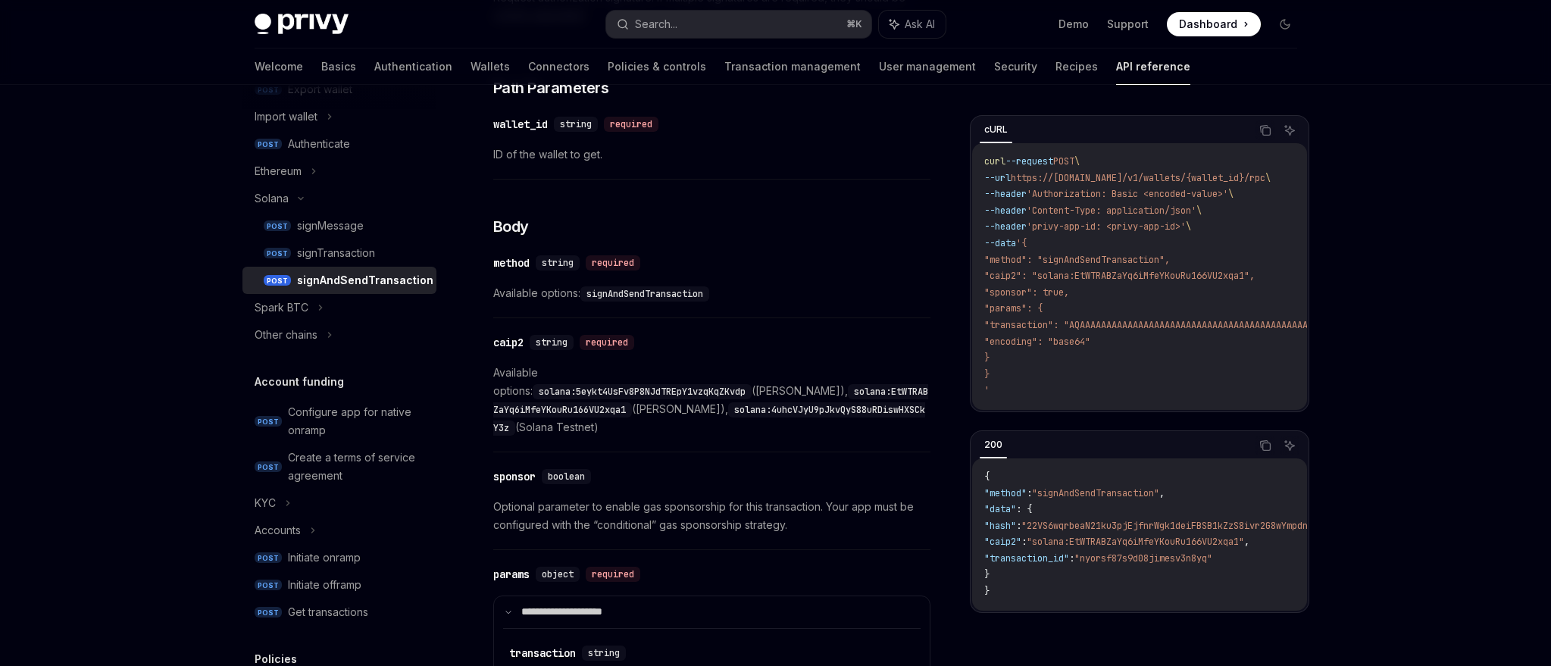
scroll to position [466, 0]
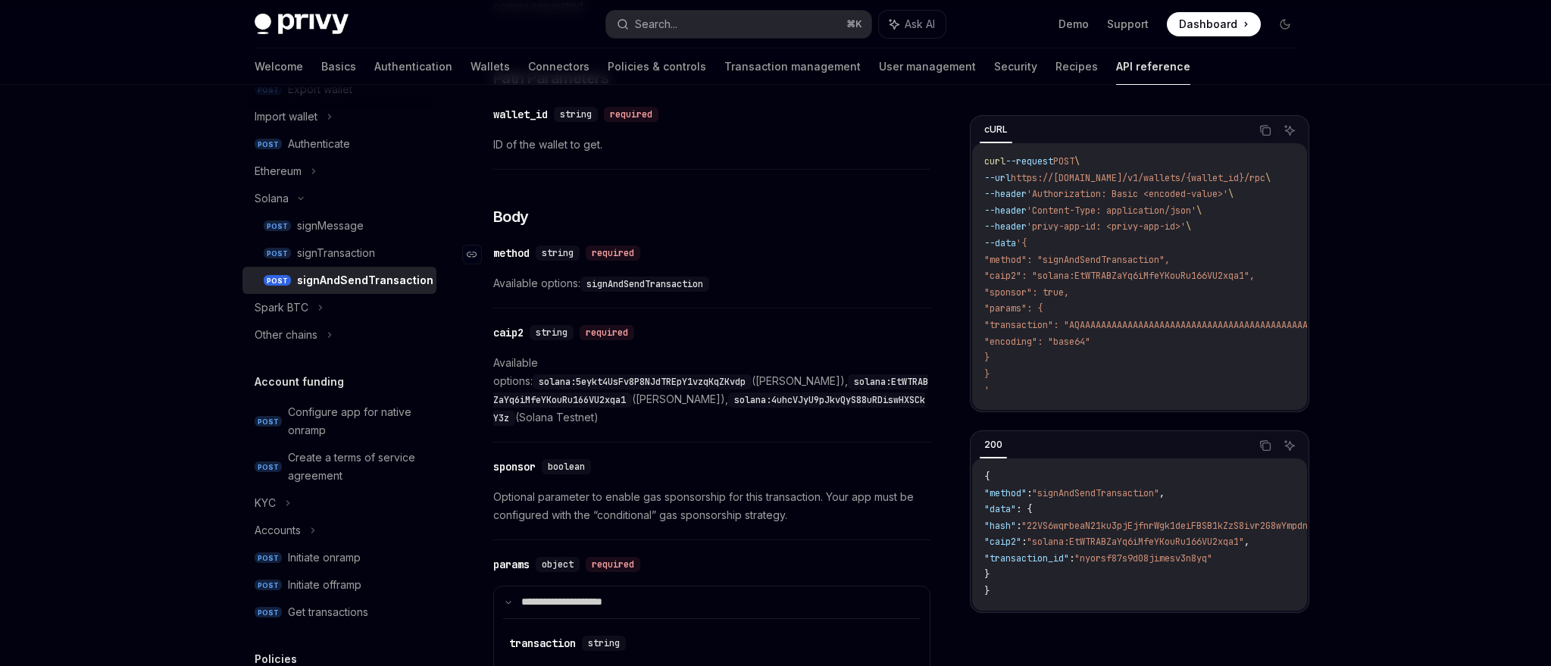
click at [684, 261] on div "​ method string required" at bounding box center [704, 253] width 422 height 18
click at [696, 205] on div "**********" at bounding box center [711, 501] width 437 height 1341
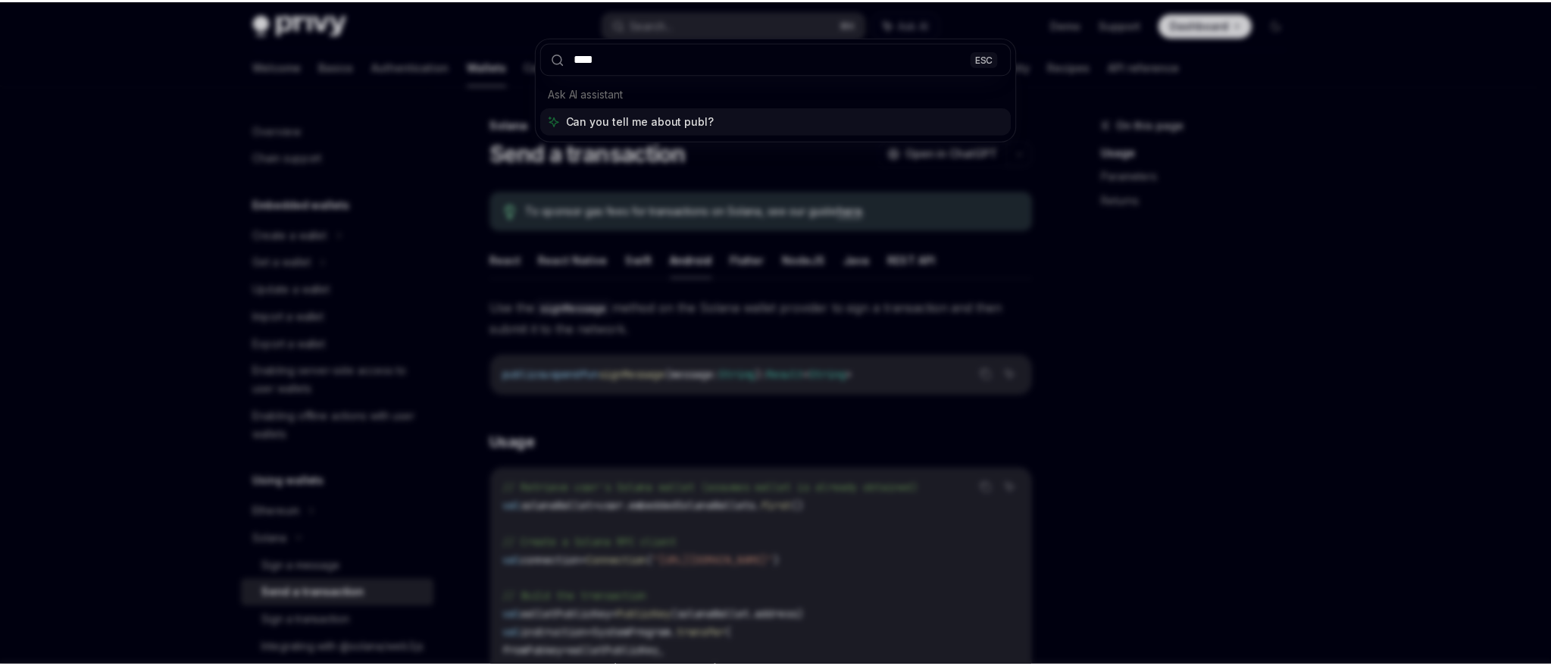
scroll to position [721, 0]
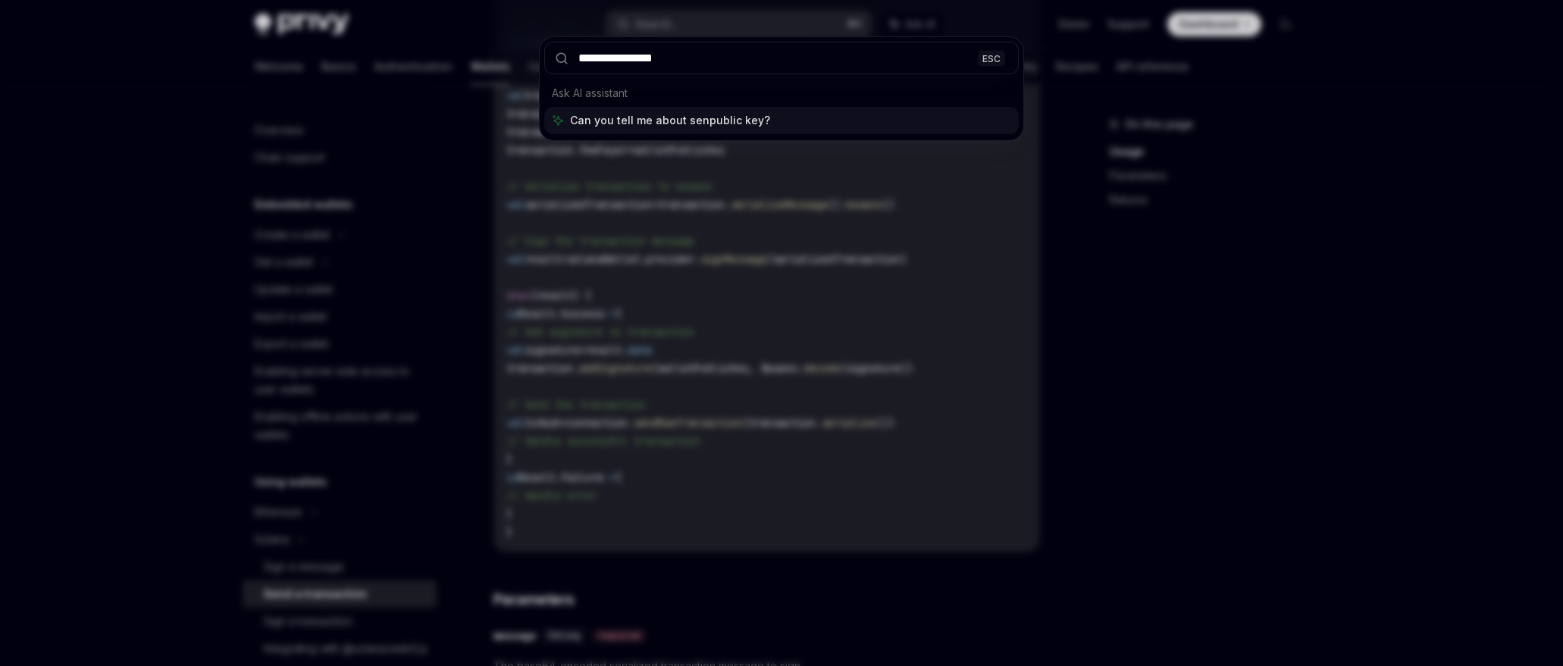
type input "**********"
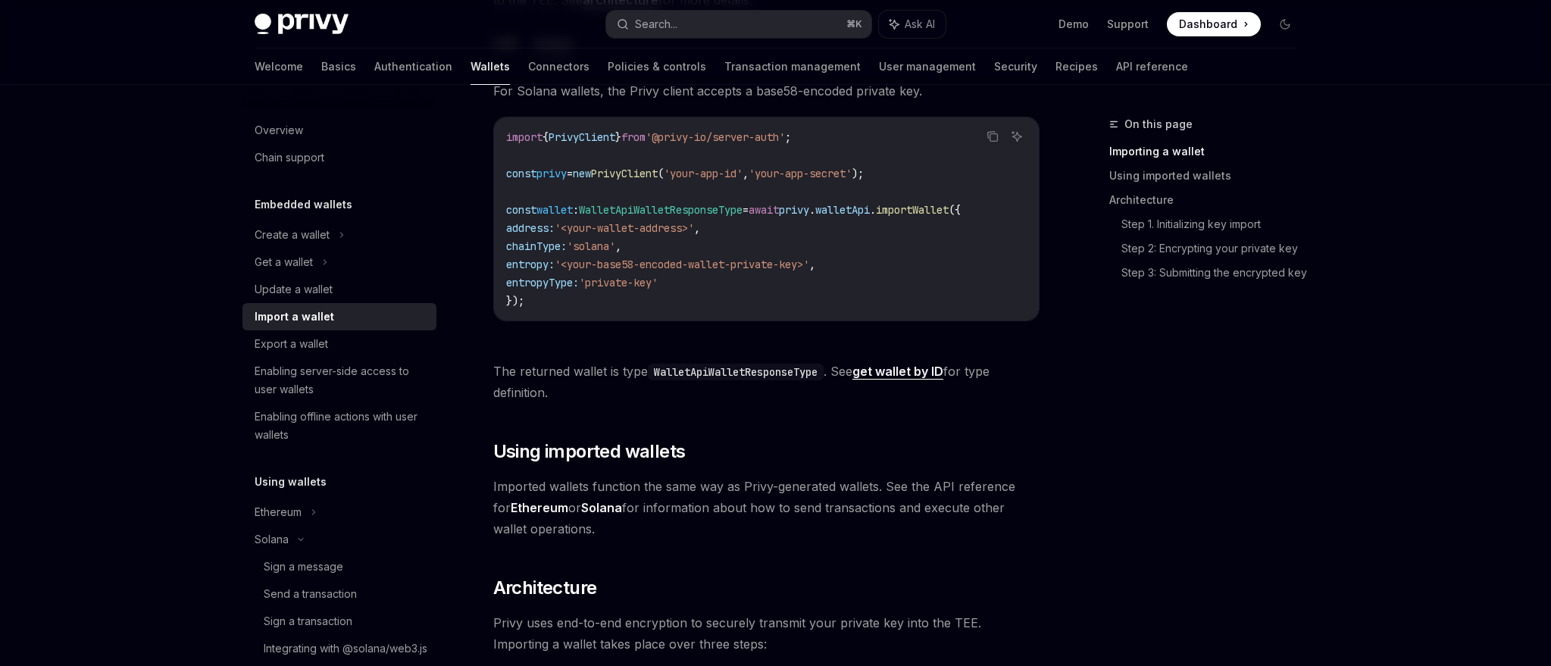
scroll to position [471, 0]
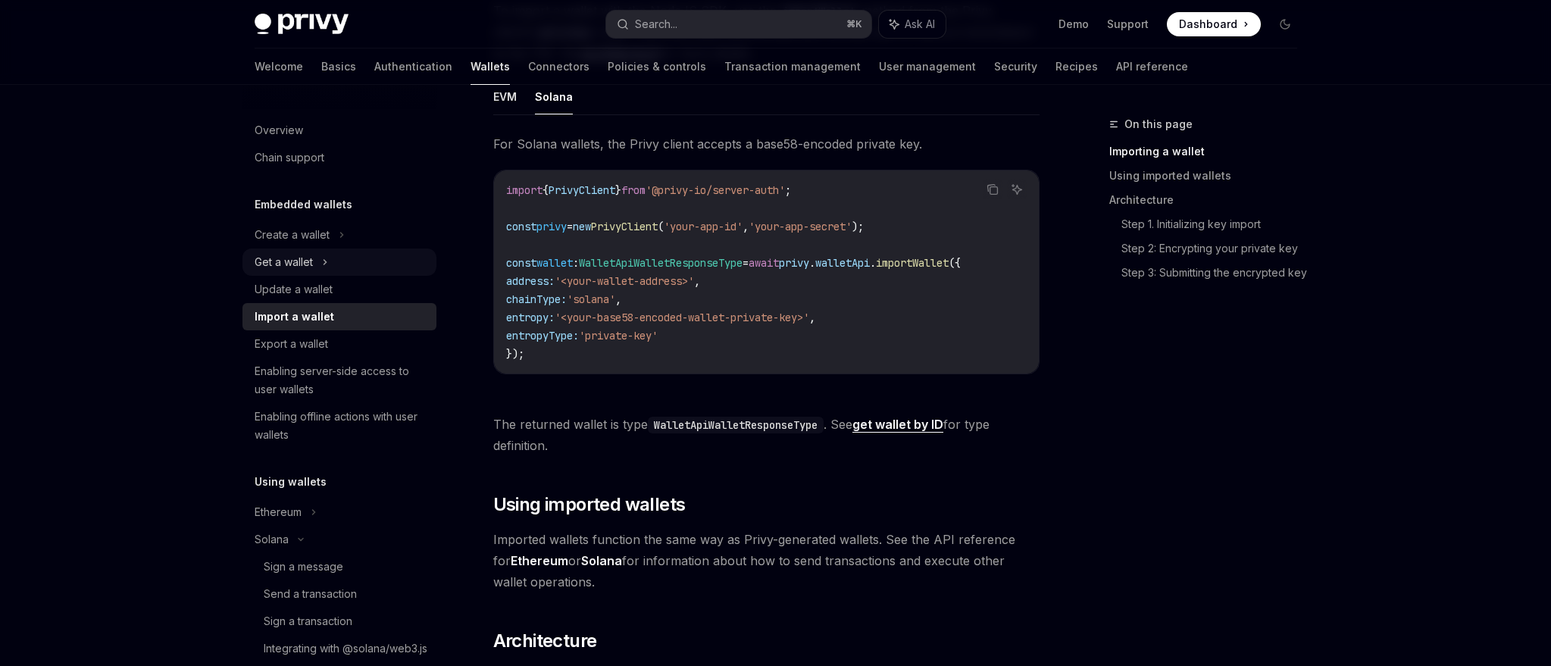
click at [304, 256] on div "Get a wallet" at bounding box center [284, 262] width 58 height 18
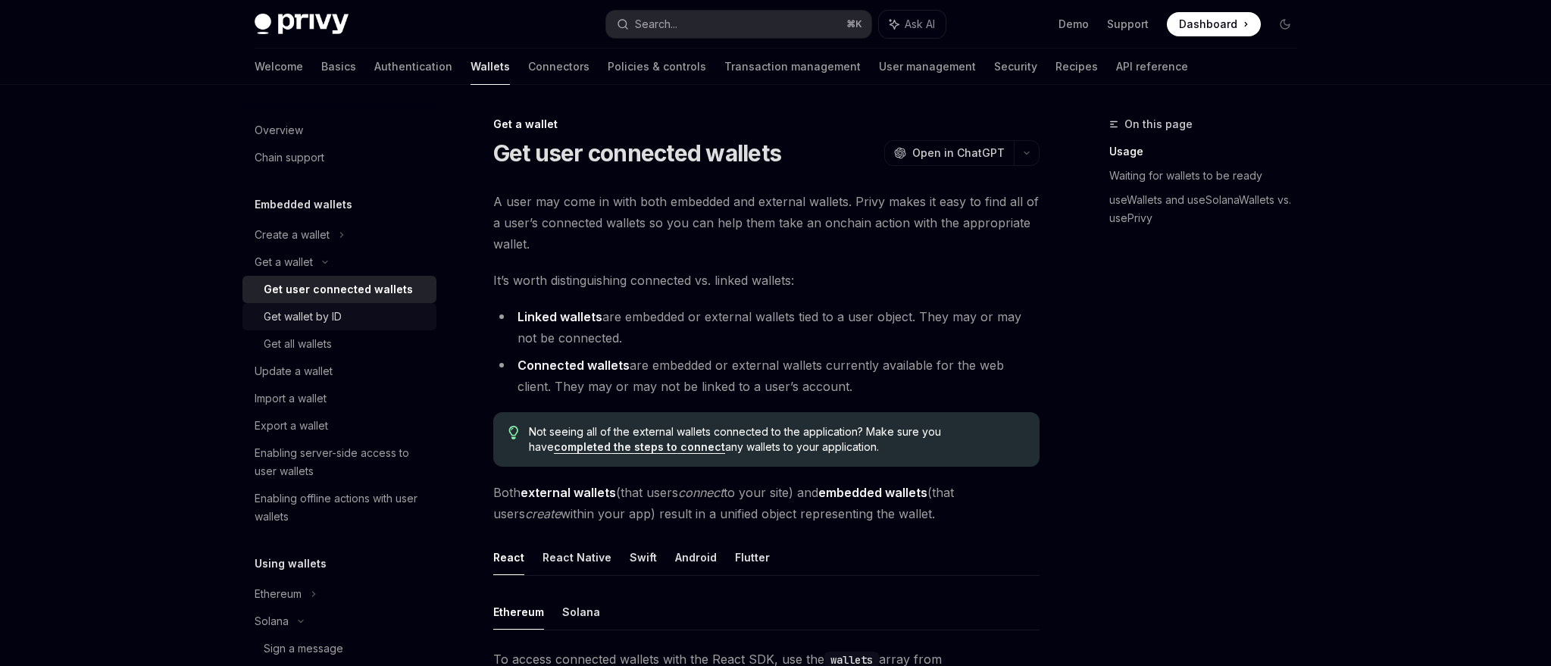
click at [325, 318] on div "Get wallet by ID" at bounding box center [303, 317] width 78 height 18
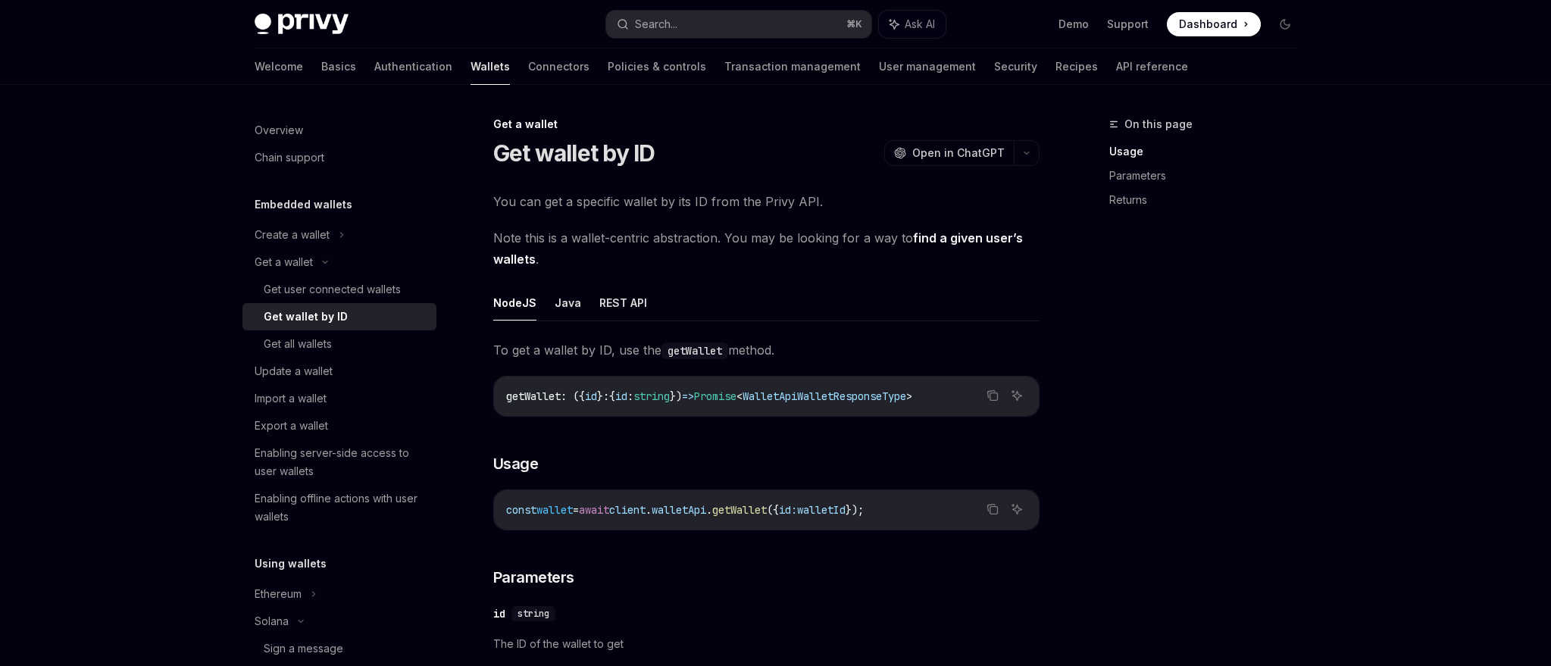
click at [649, 293] on ul "NodeJS Java REST API" at bounding box center [766, 303] width 546 height 36
click at [629, 297] on button "REST API" at bounding box center [623, 303] width 48 height 36
type textarea "*"
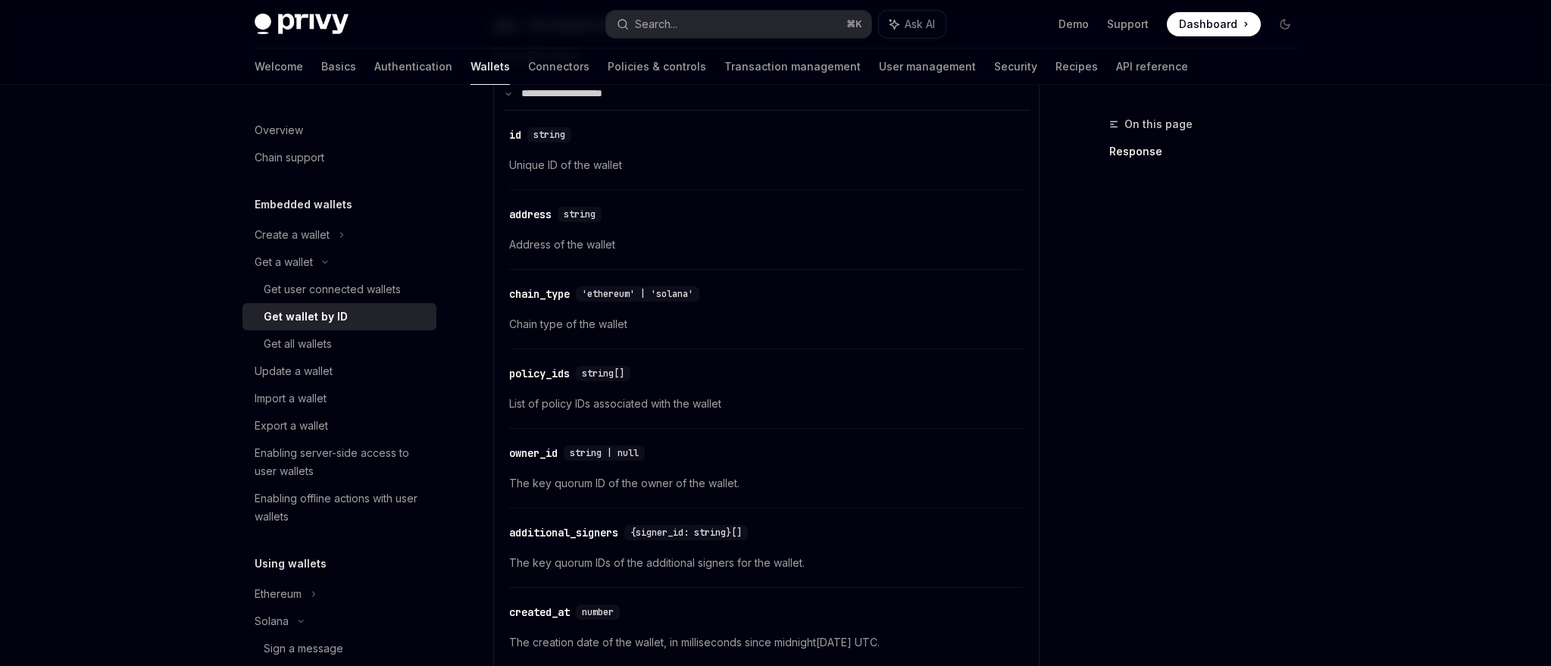
scroll to position [511, 0]
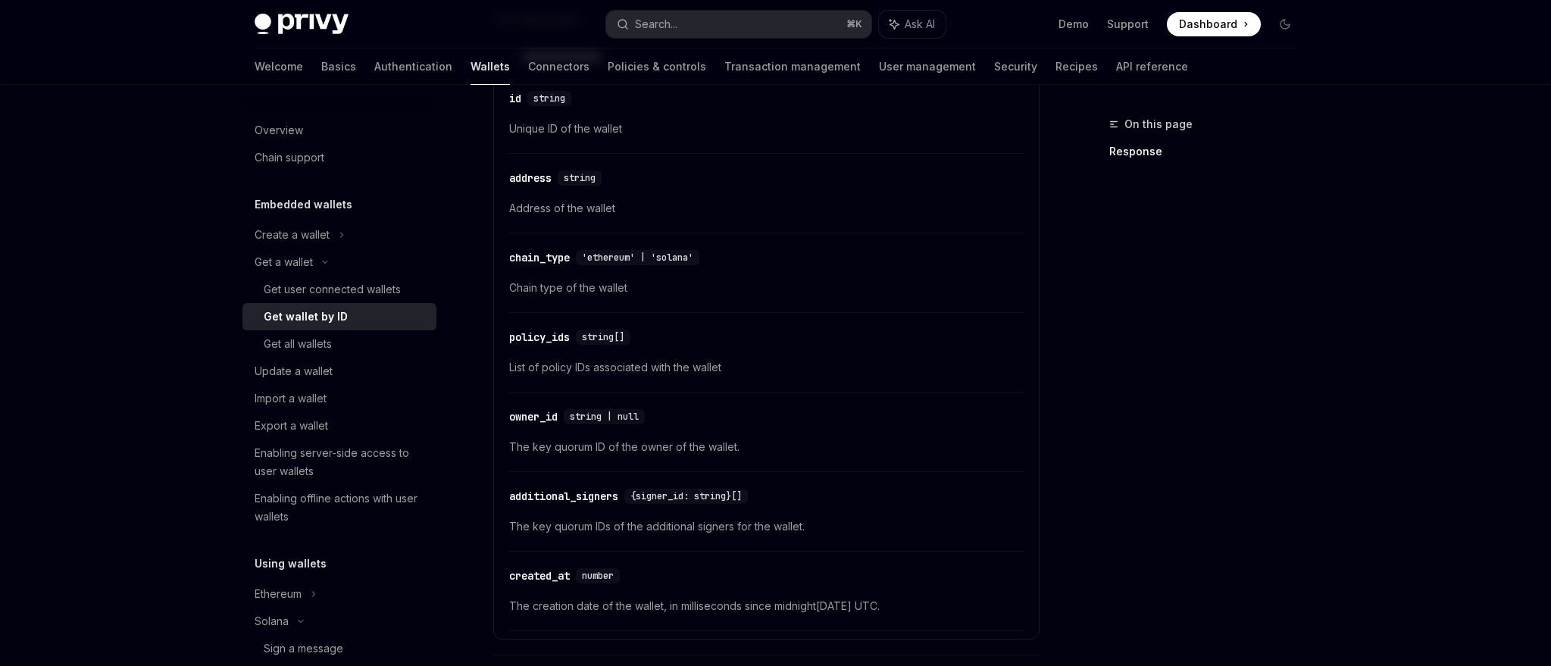
click at [678, 443] on span "The key quorum ID of the owner of the wallet." at bounding box center [766, 447] width 515 height 18
click at [677, 442] on span "The key quorum ID of the owner of the wallet." at bounding box center [766, 447] width 515 height 18
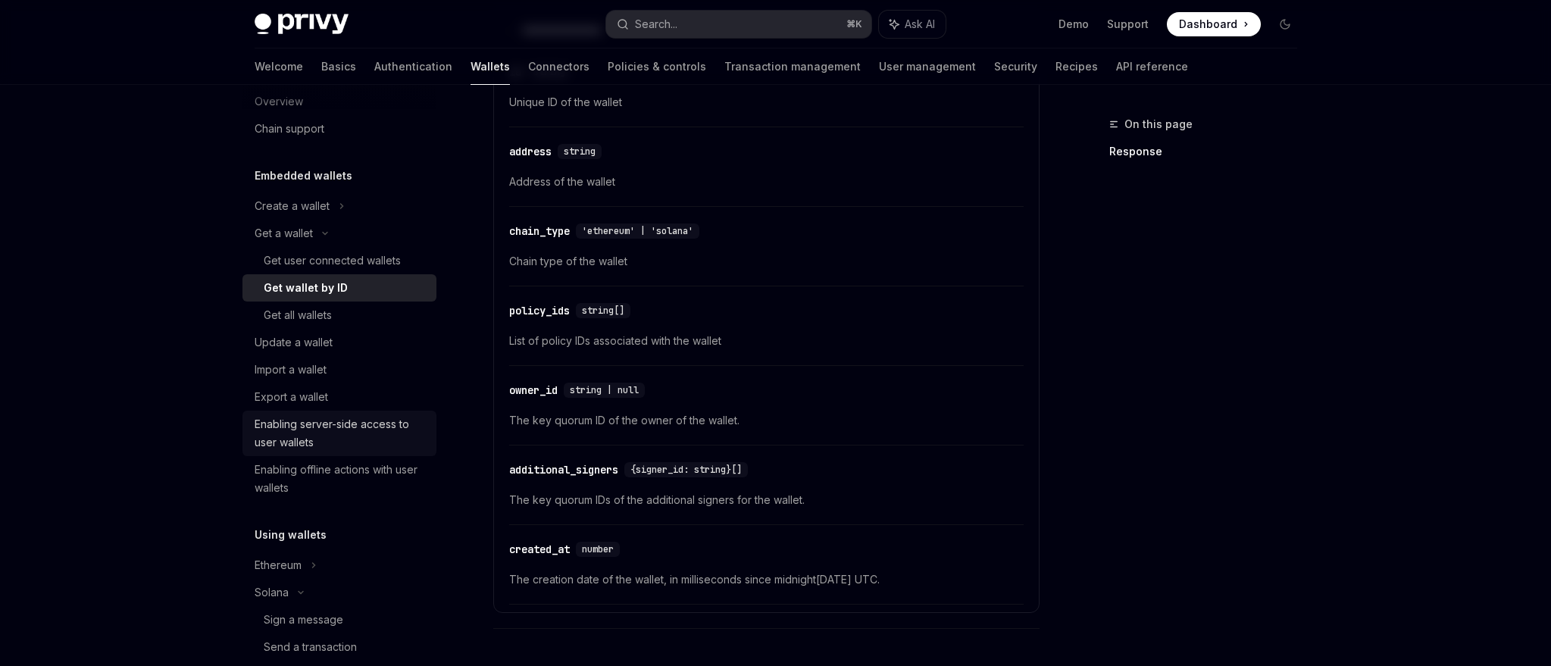
scroll to position [0, 0]
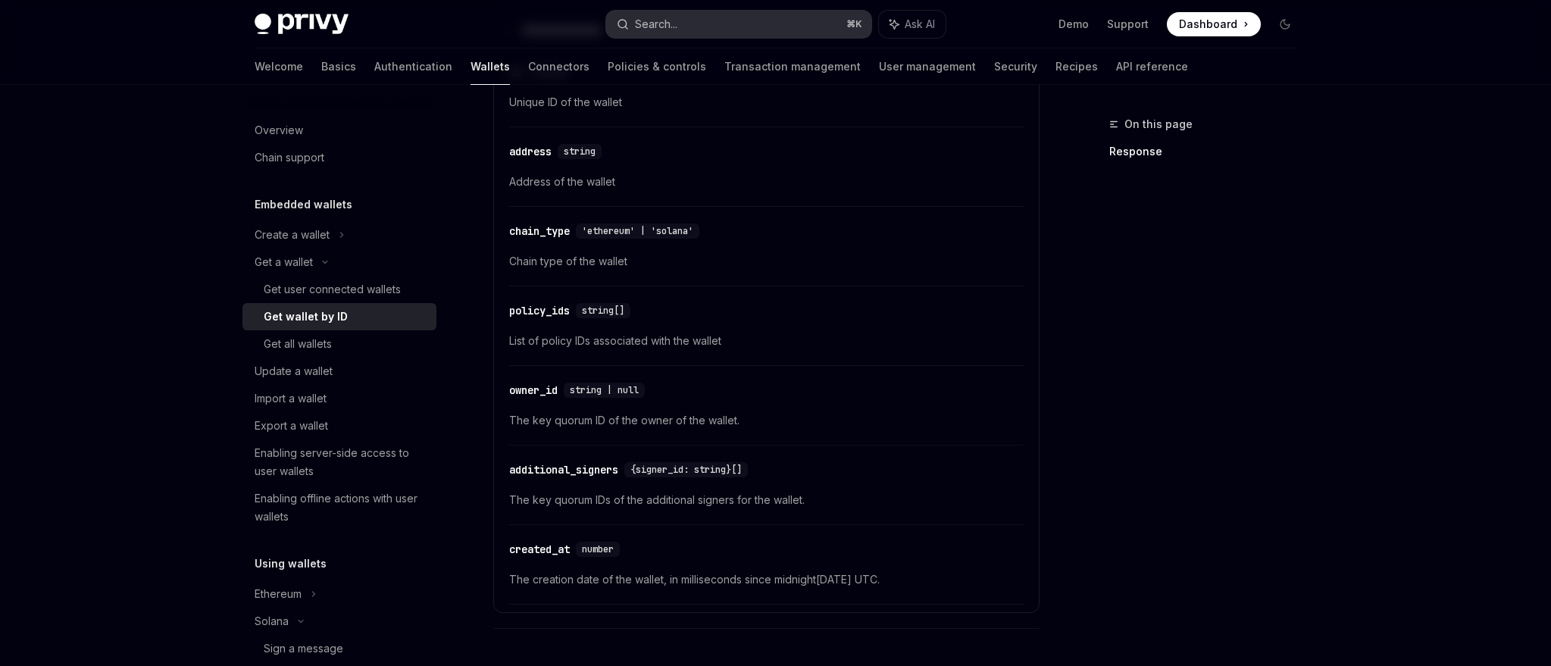
click at [677, 23] on div "Search..." at bounding box center [656, 24] width 42 height 18
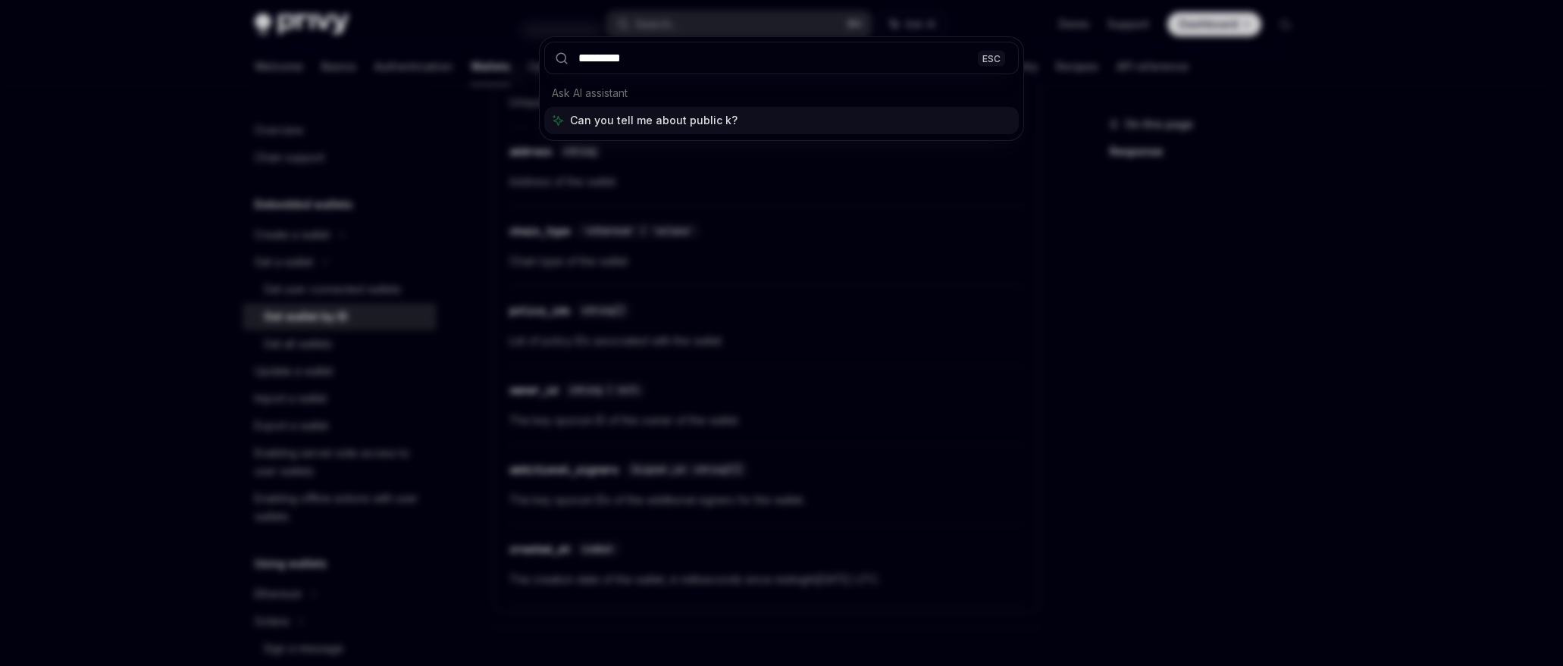
type input "**********"
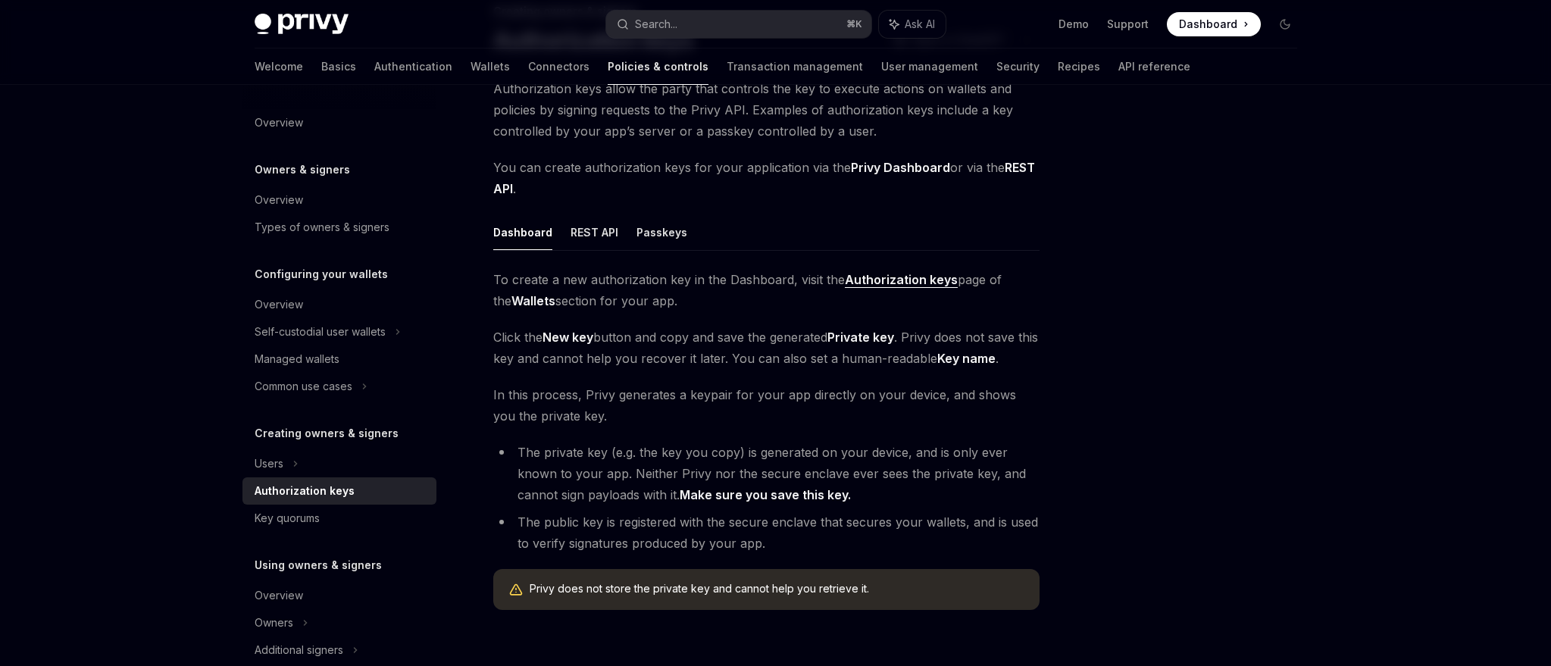
scroll to position [116, 0]
click at [912, 279] on strong "Authorization keys" at bounding box center [901, 276] width 113 height 15
click at [605, 225] on button "REST API" at bounding box center [595, 229] width 48 height 36
type textarea "*"
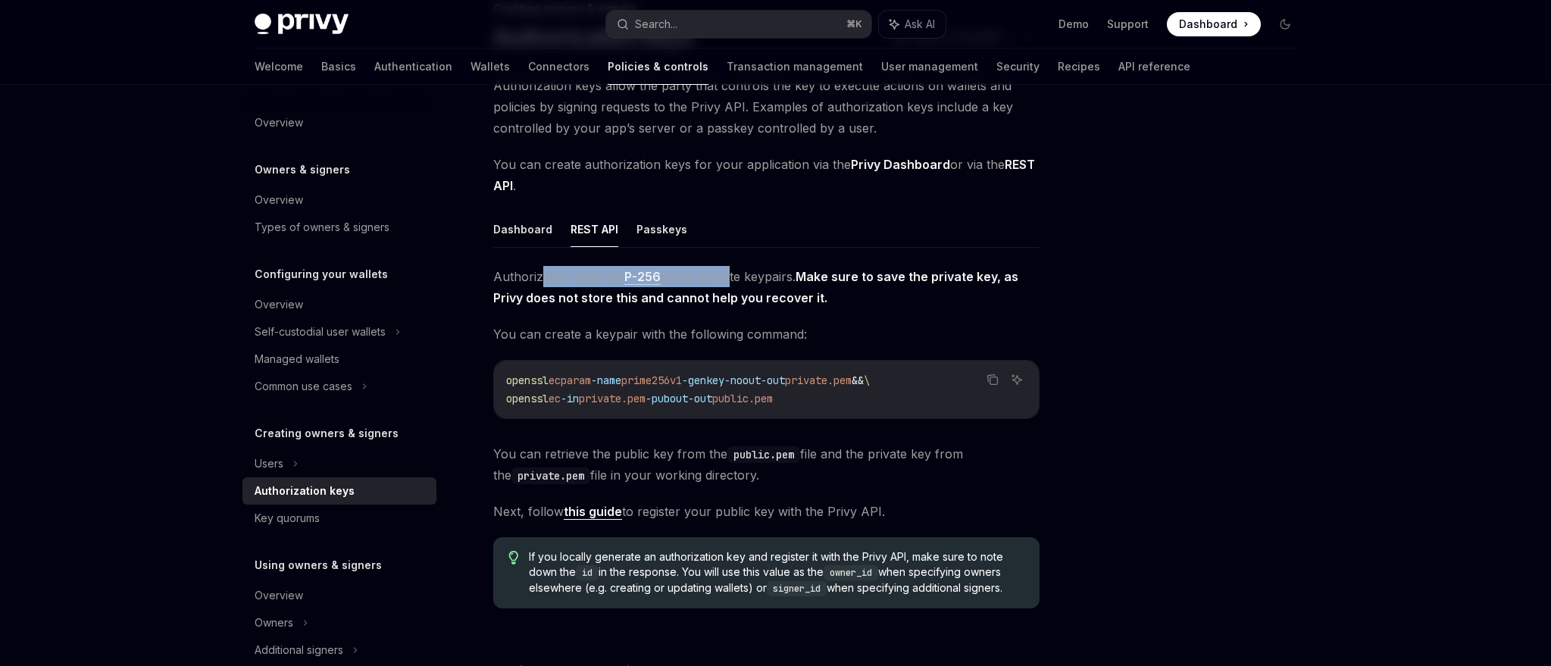
drag, startPoint x: 538, startPoint y: 277, endPoint x: 725, endPoint y: 274, distance: 187.2
click at [725, 274] on span "Authorization keys are P-256 public-private keypairs. Make sure to save the pri…" at bounding box center [766, 287] width 546 height 42
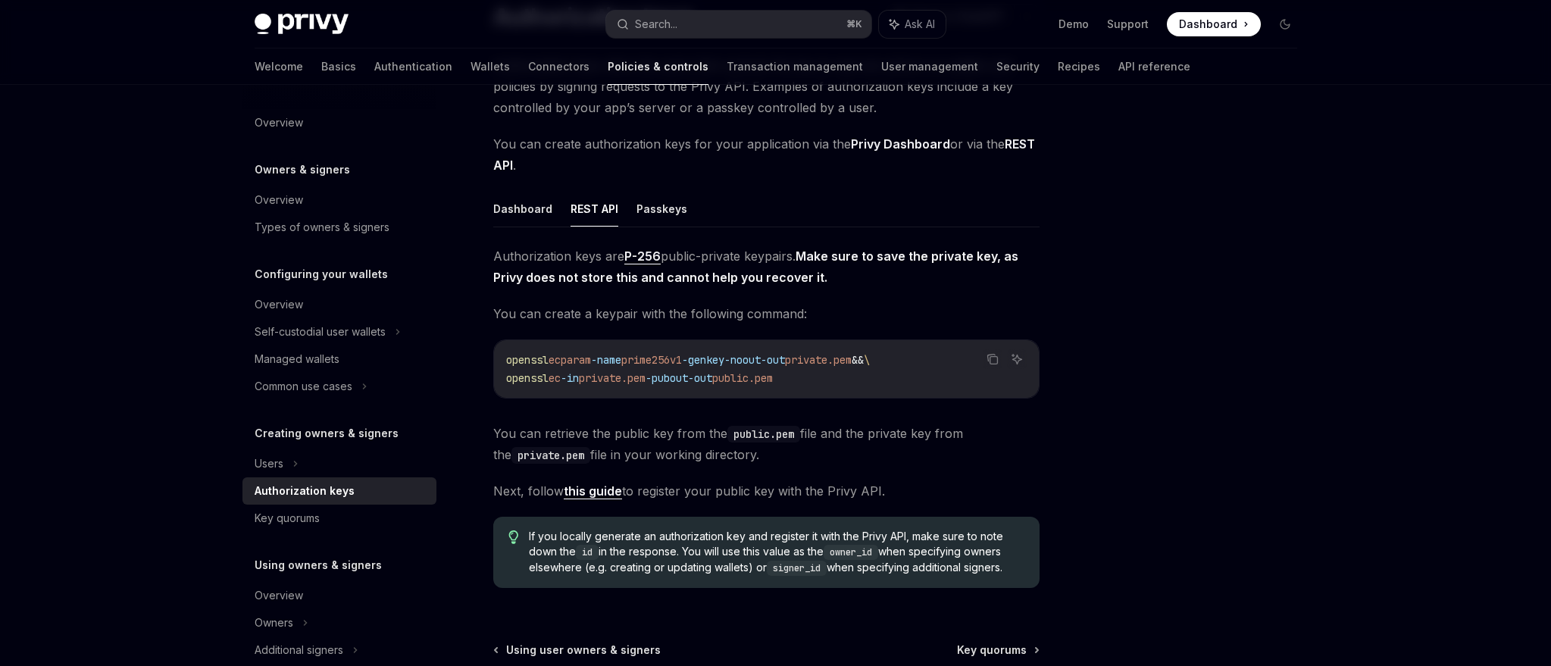
scroll to position [148, 0]
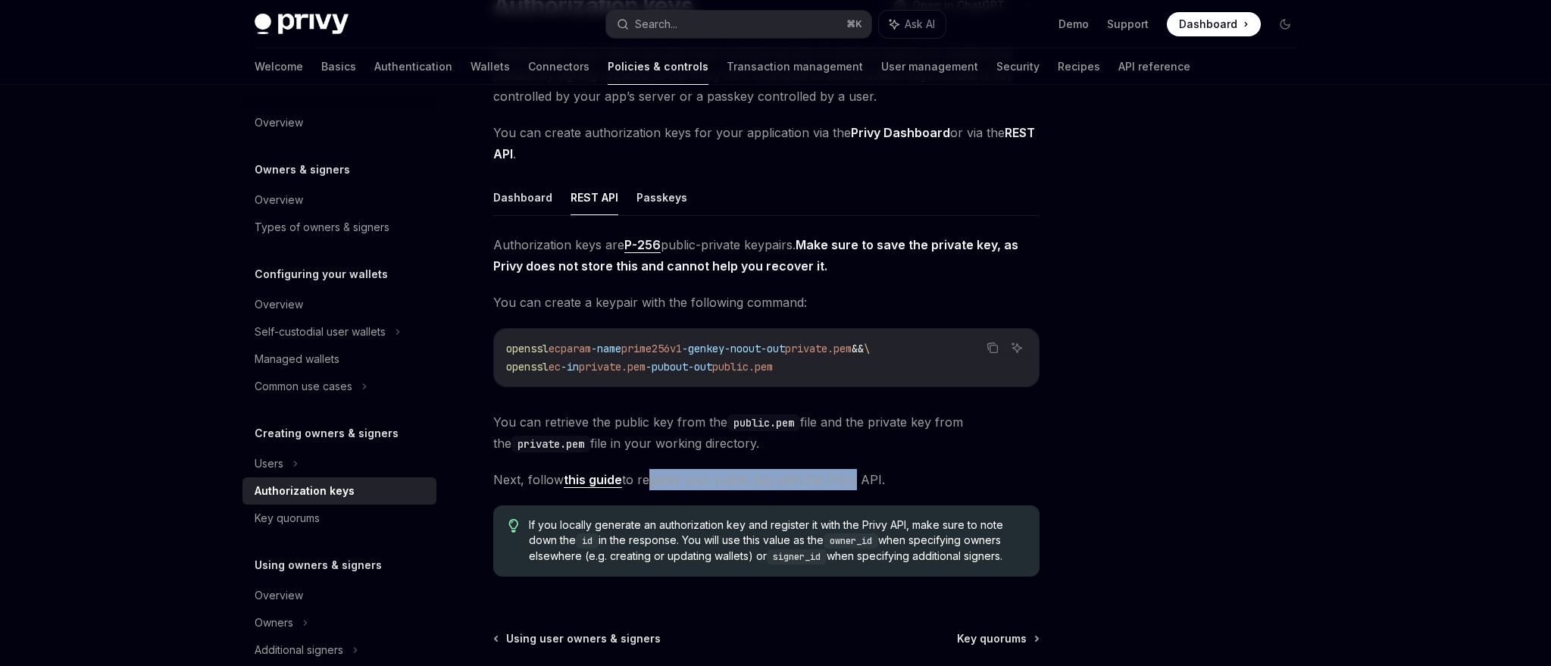
drag, startPoint x: 646, startPoint y: 475, endPoint x: 847, endPoint y: 477, distance: 200.9
click at [847, 477] on span "Next, follow this guide to register your public key with the Privy API." at bounding box center [766, 479] width 546 height 21
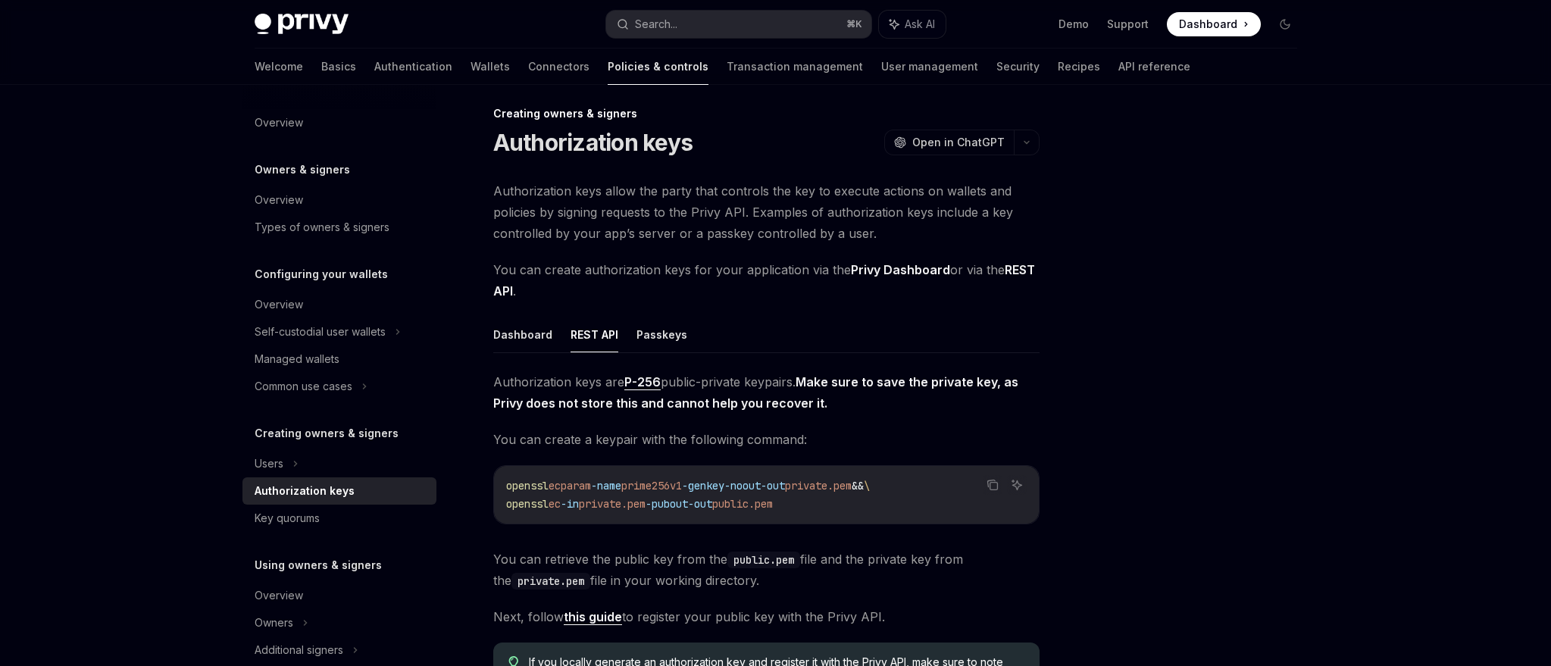
scroll to position [0, 0]
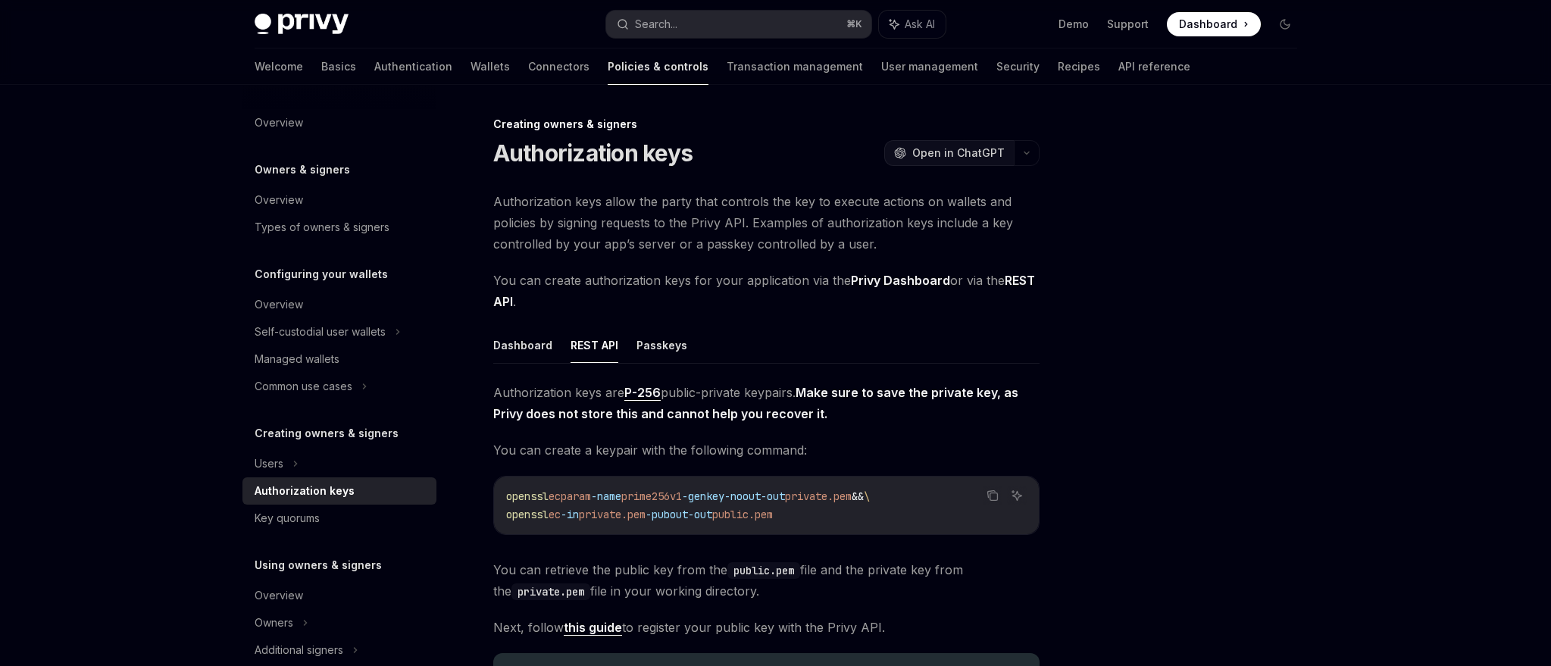
click at [932, 151] on span "Open in ChatGPT" at bounding box center [958, 153] width 92 height 15
click at [1016, 287] on strong "REST API" at bounding box center [764, 291] width 542 height 36
click at [1013, 277] on strong "REST API" at bounding box center [764, 291] width 542 height 36
click at [907, 275] on strong "Privy Dashboard" at bounding box center [900, 280] width 99 height 15
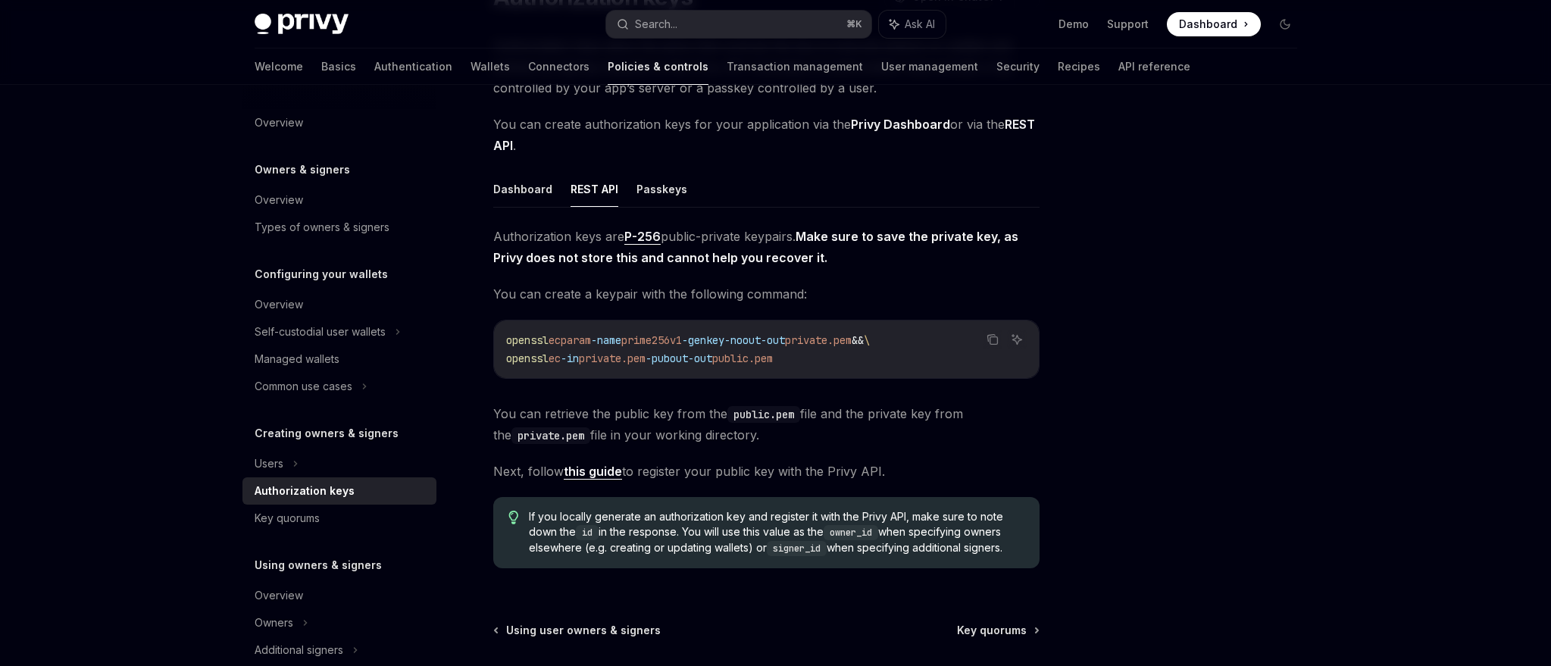
scroll to position [158, 0]
